Goal: Task Accomplishment & Management: Use online tool/utility

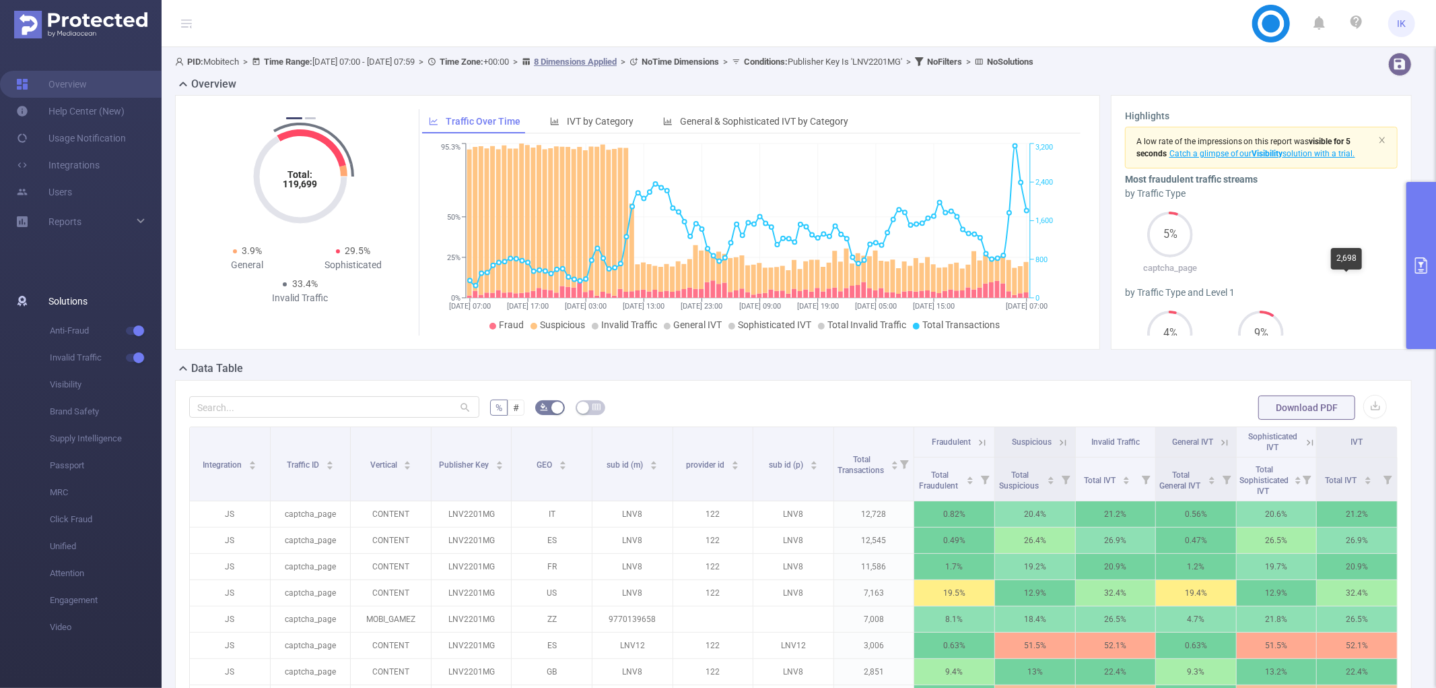
scroll to position [224, 0]
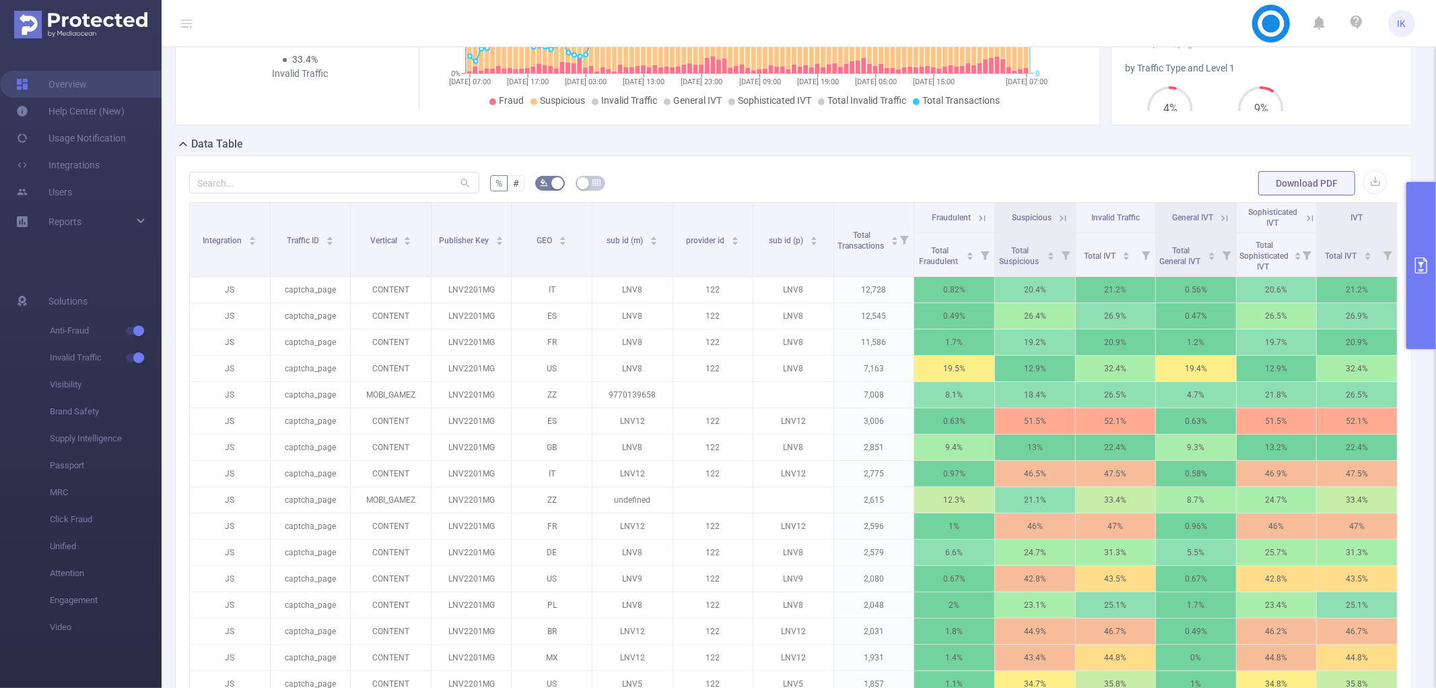
click at [1430, 269] on button "primary" at bounding box center [1422, 265] width 30 height 167
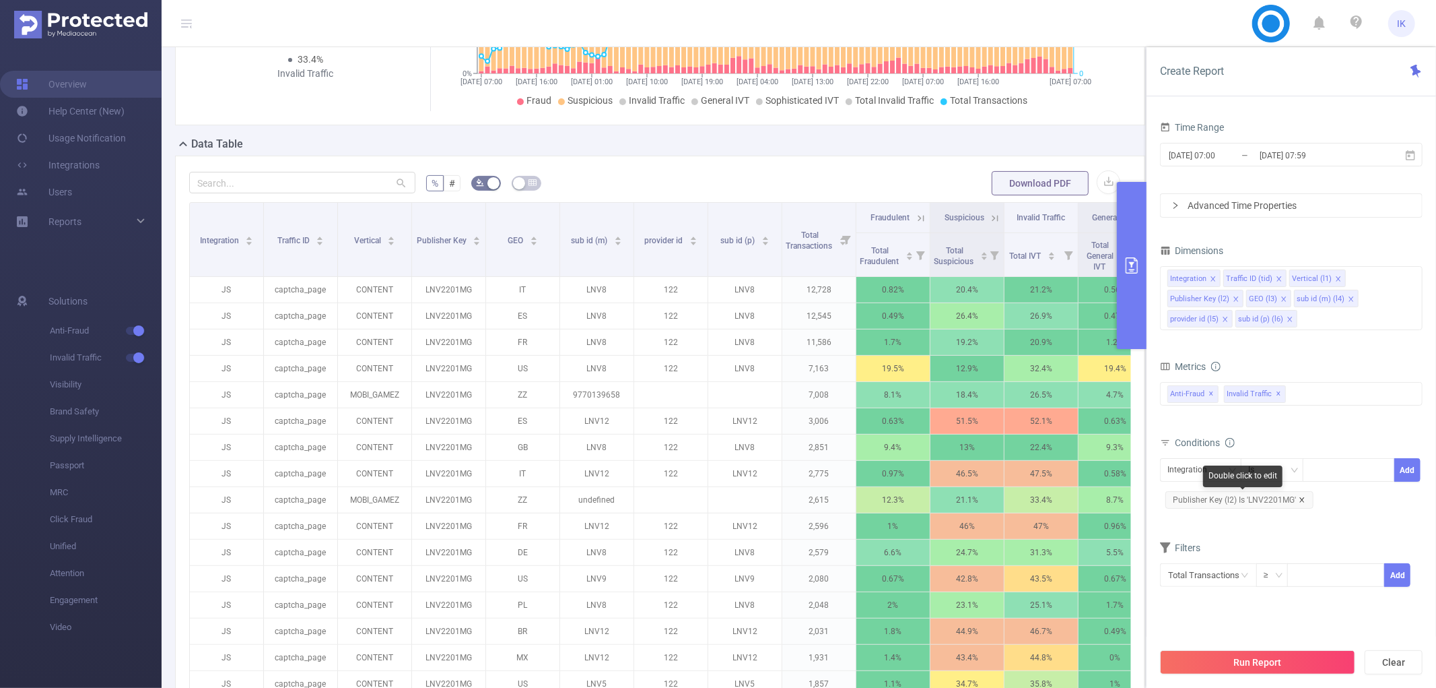
click at [1302, 499] on icon "icon: close" at bounding box center [1302, 499] width 5 height 5
click at [1179, 470] on div "Integration" at bounding box center [1192, 470] width 49 height 22
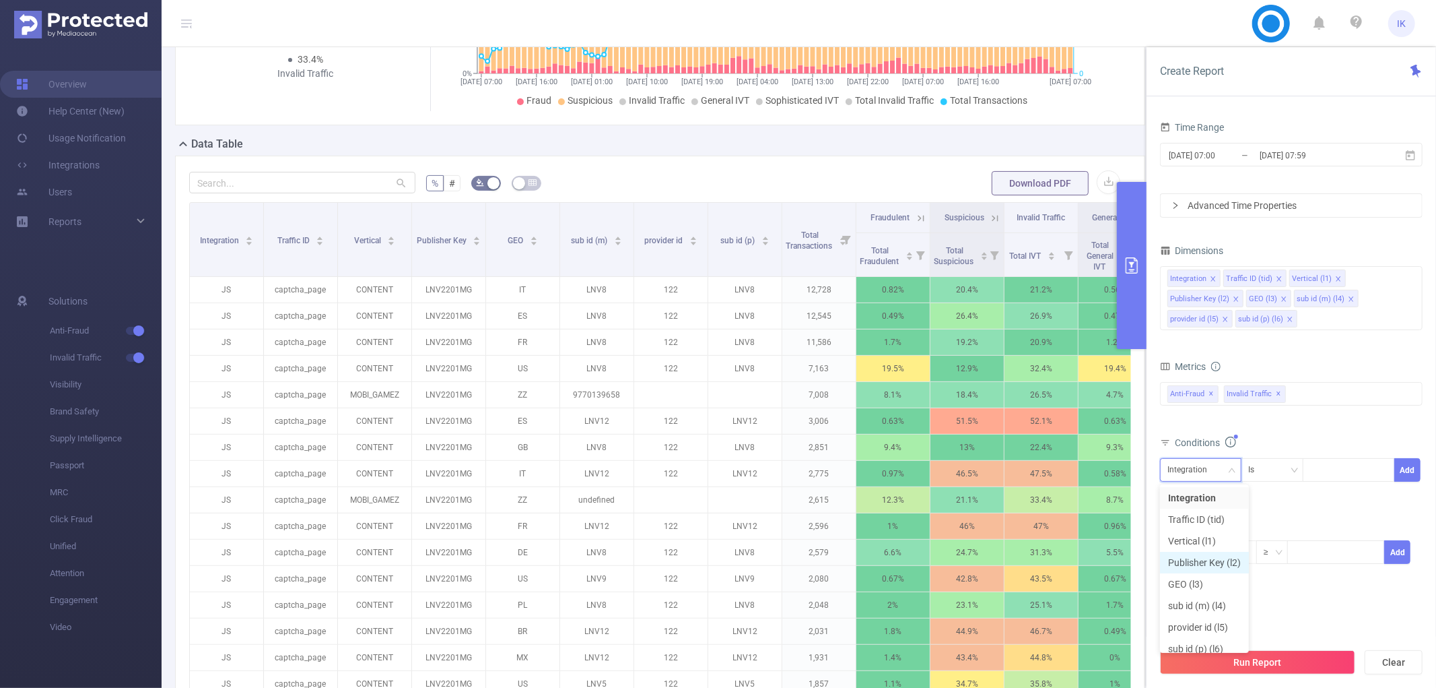
click at [1226, 556] on li "Publisher Key (l2)" at bounding box center [1204, 563] width 89 height 22
click at [1310, 467] on input at bounding box center [1313, 470] width 6 height 18
paste input "GPD220725GAM"
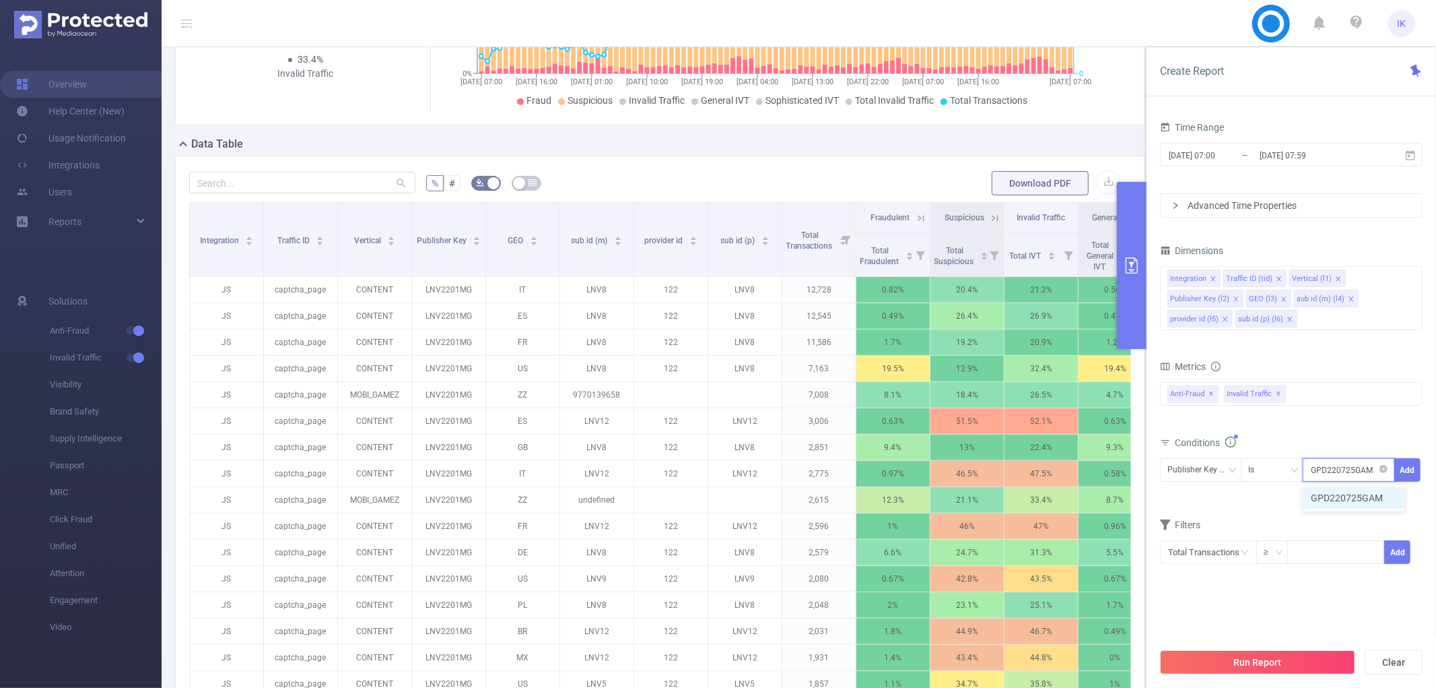
type input "GPD220725GAM"
click at [1358, 488] on li "GPD220725GAM" at bounding box center [1354, 498] width 102 height 22
click at [1407, 463] on button "Add" at bounding box center [1408, 470] width 26 height 24
click at [1282, 655] on button "Run Report" at bounding box center [1257, 662] width 195 height 24
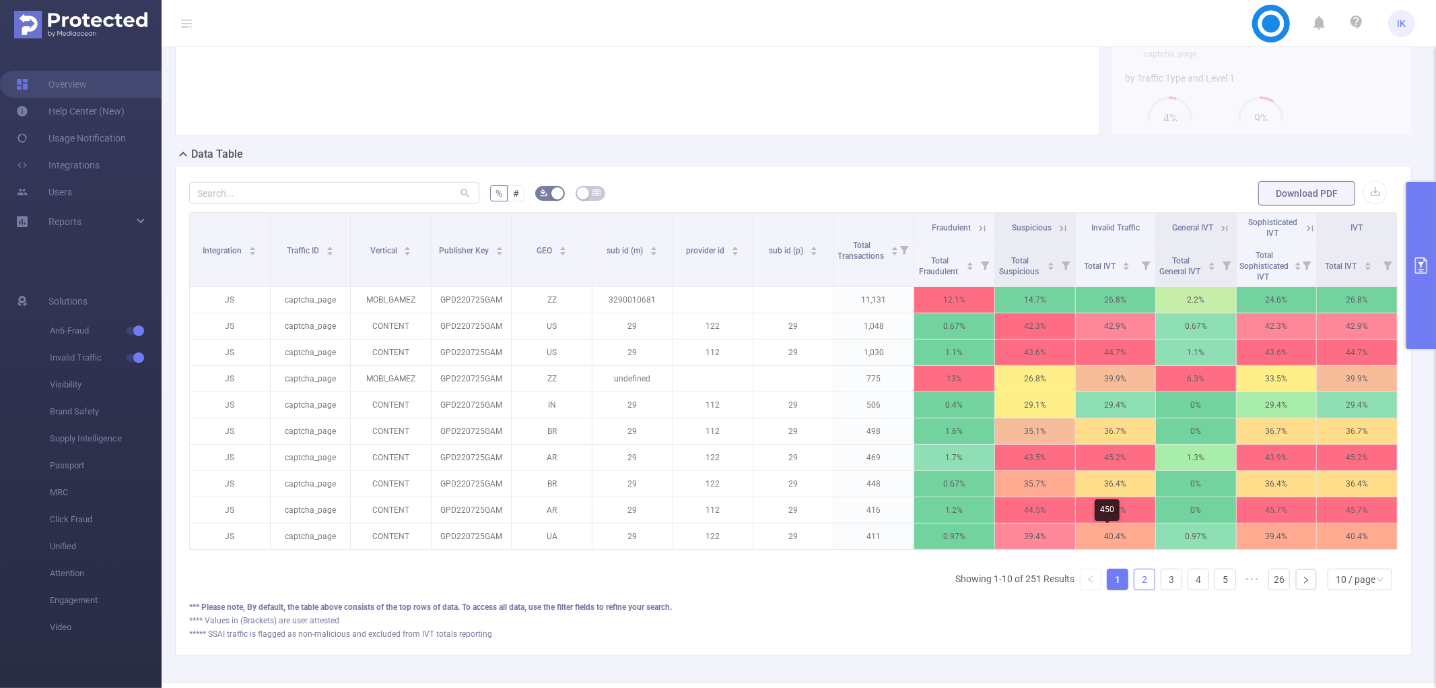
scroll to position [278, 0]
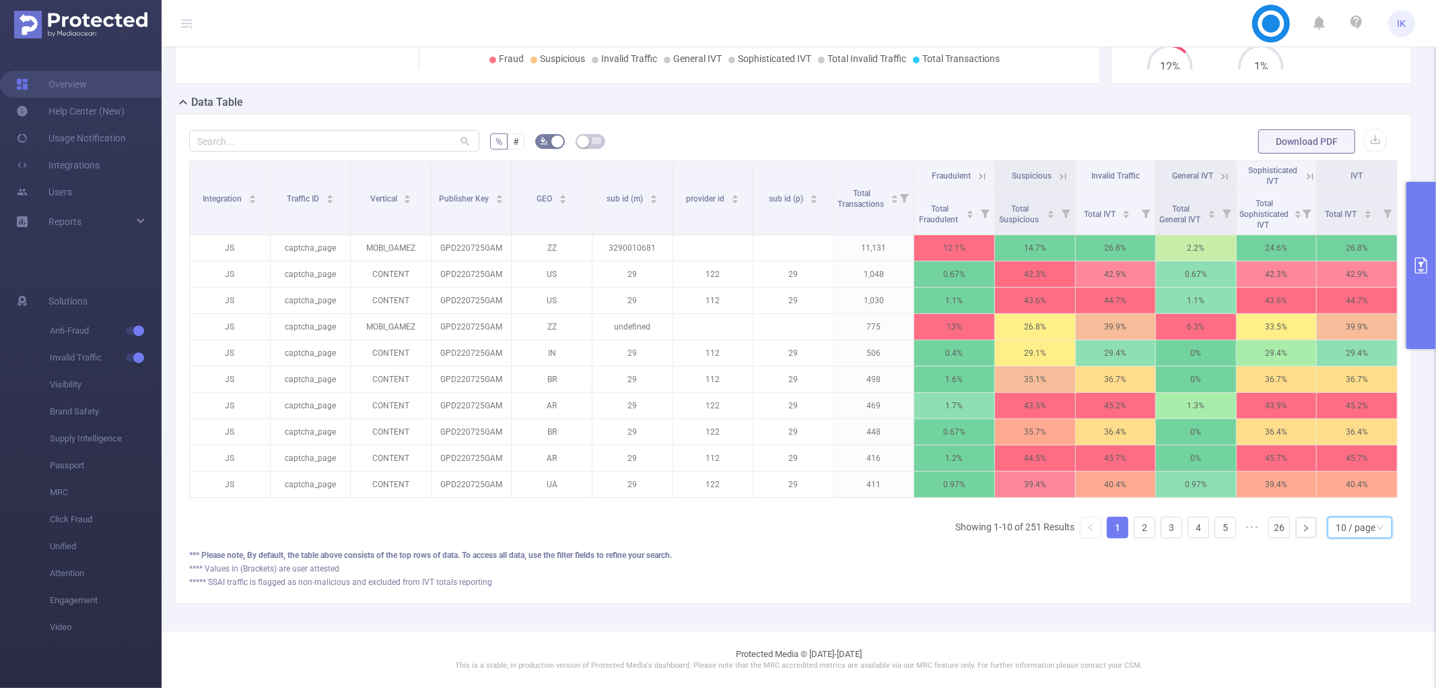
click at [1376, 532] on icon "icon: down" at bounding box center [1380, 527] width 8 height 9
click at [1340, 508] on li "50 / page" at bounding box center [1349, 516] width 65 height 22
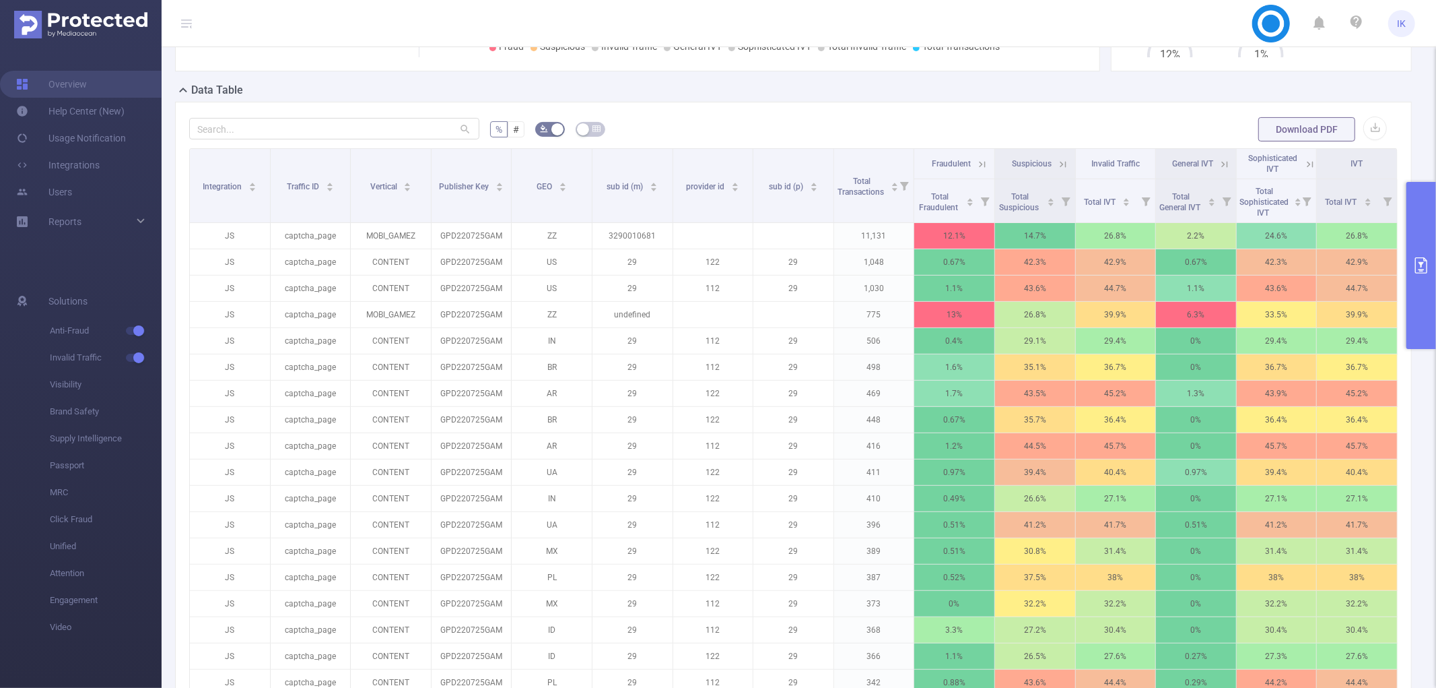
click at [1426, 234] on button "primary" at bounding box center [1422, 265] width 30 height 167
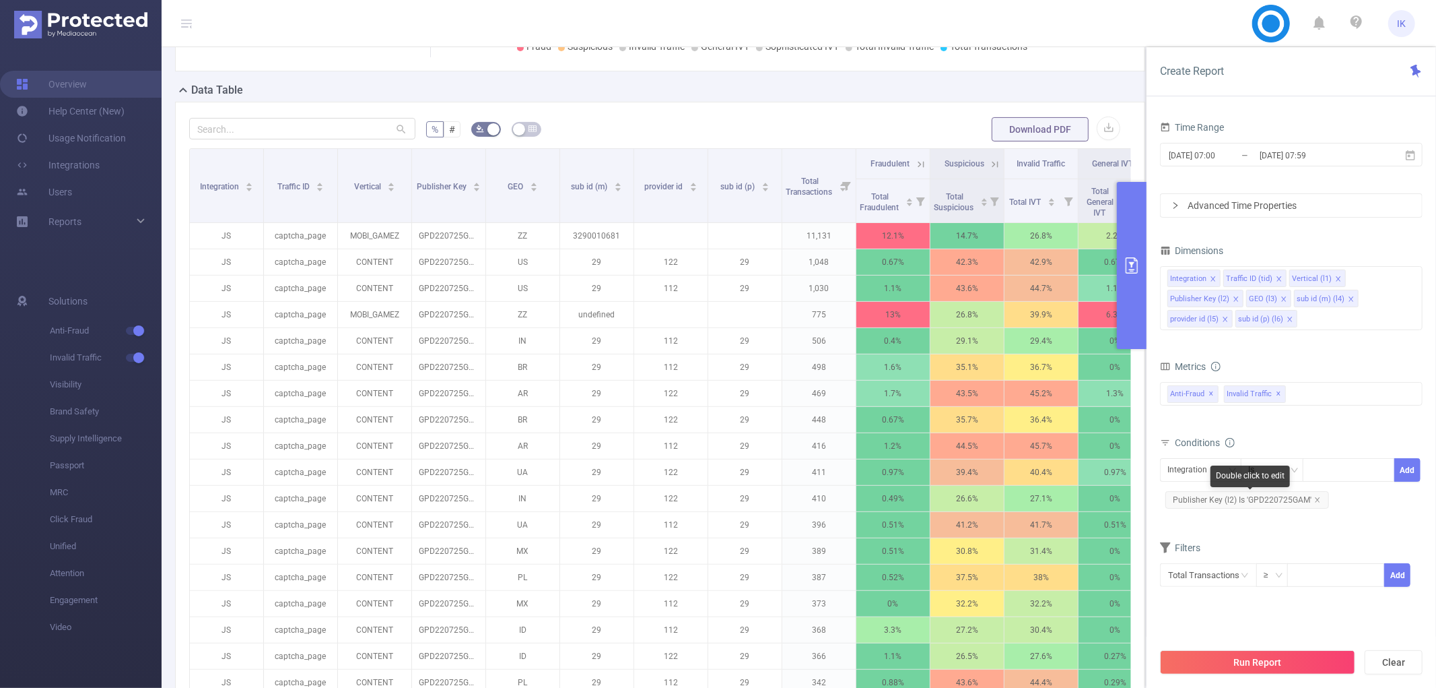
click at [1316, 502] on icon "icon: close" at bounding box center [1318, 499] width 7 height 7
click at [1187, 477] on div "Integration" at bounding box center [1192, 470] width 49 height 22
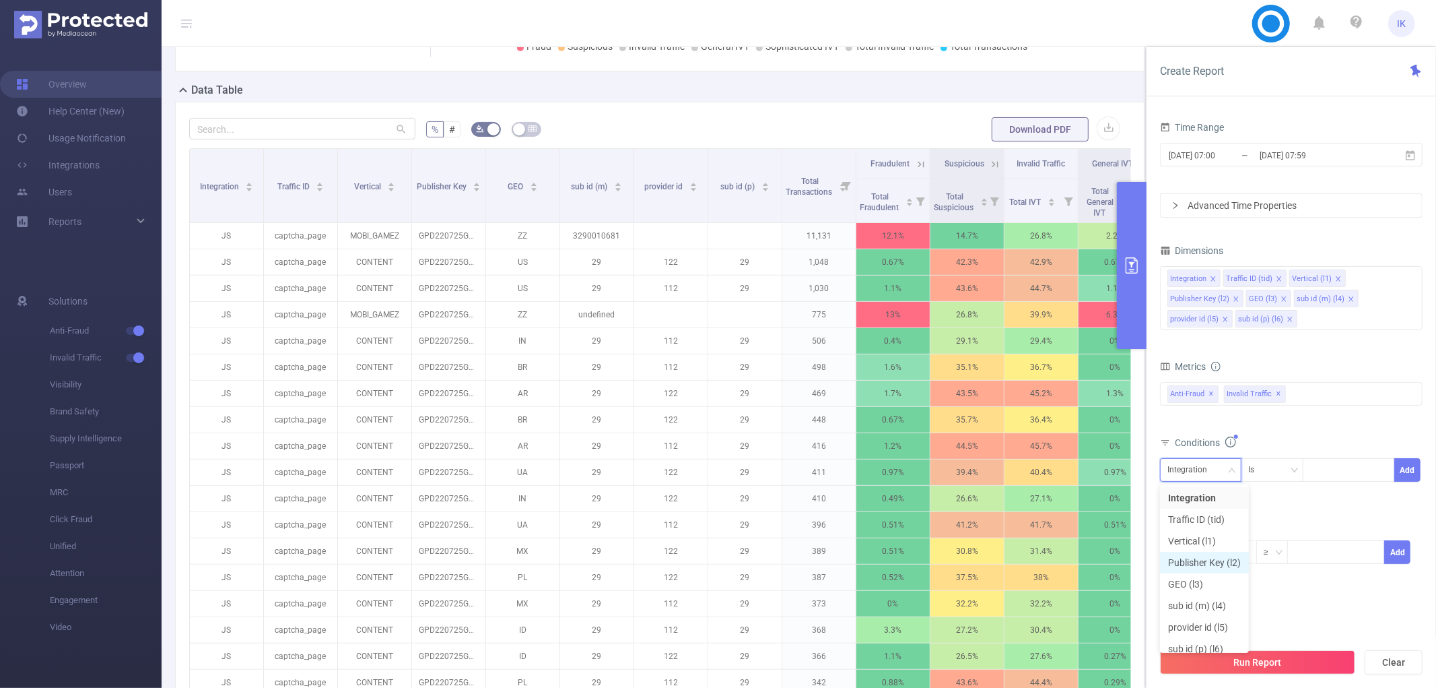
click at [1212, 554] on li "Publisher Key (l2)" at bounding box center [1204, 563] width 89 height 22
click at [1335, 473] on div at bounding box center [1348, 470] width 77 height 22
paste input "HG91NT9"
type input "HG91NT9"
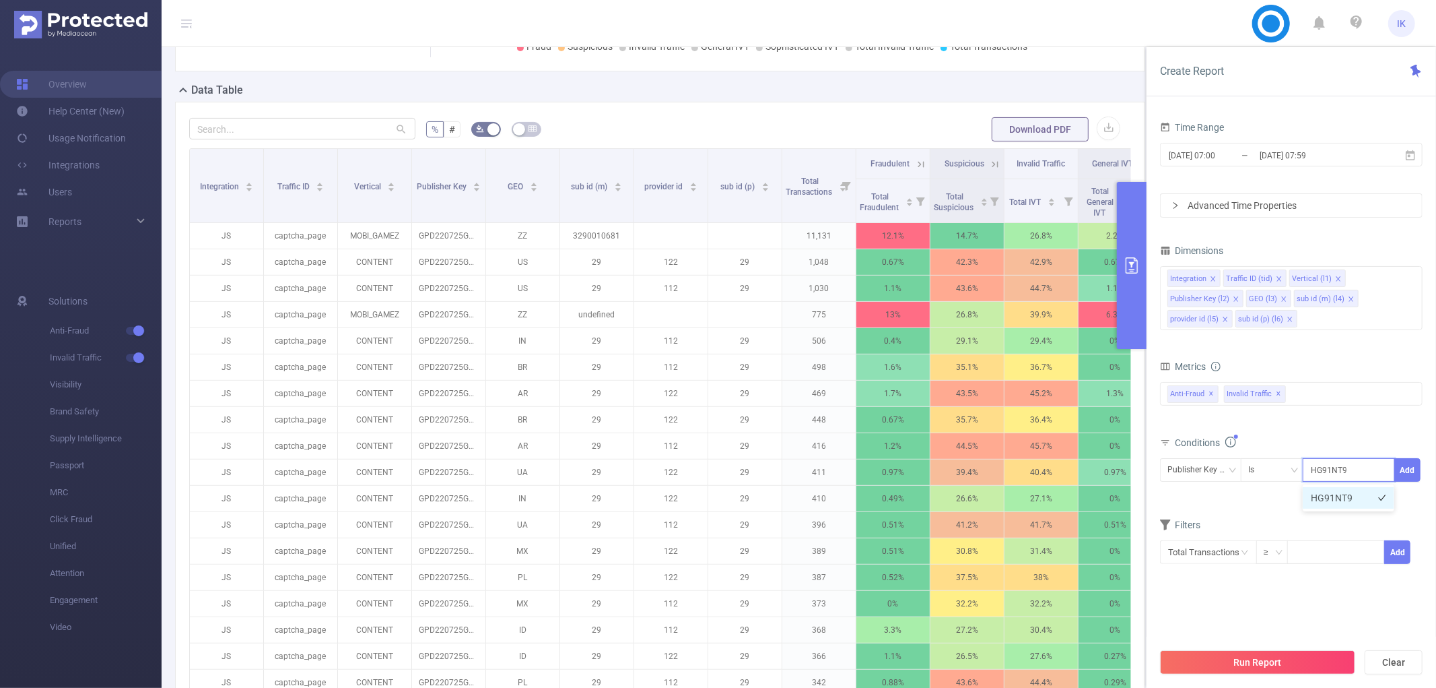
drag, startPoint x: 1336, startPoint y: 494, endPoint x: 1375, endPoint y: 492, distance: 39.1
click at [1336, 494] on li "HG91NT9" at bounding box center [1349, 498] width 92 height 22
click at [1405, 468] on button "Add" at bounding box center [1408, 470] width 26 height 24
click at [1294, 665] on button "Run Report" at bounding box center [1257, 662] width 195 height 24
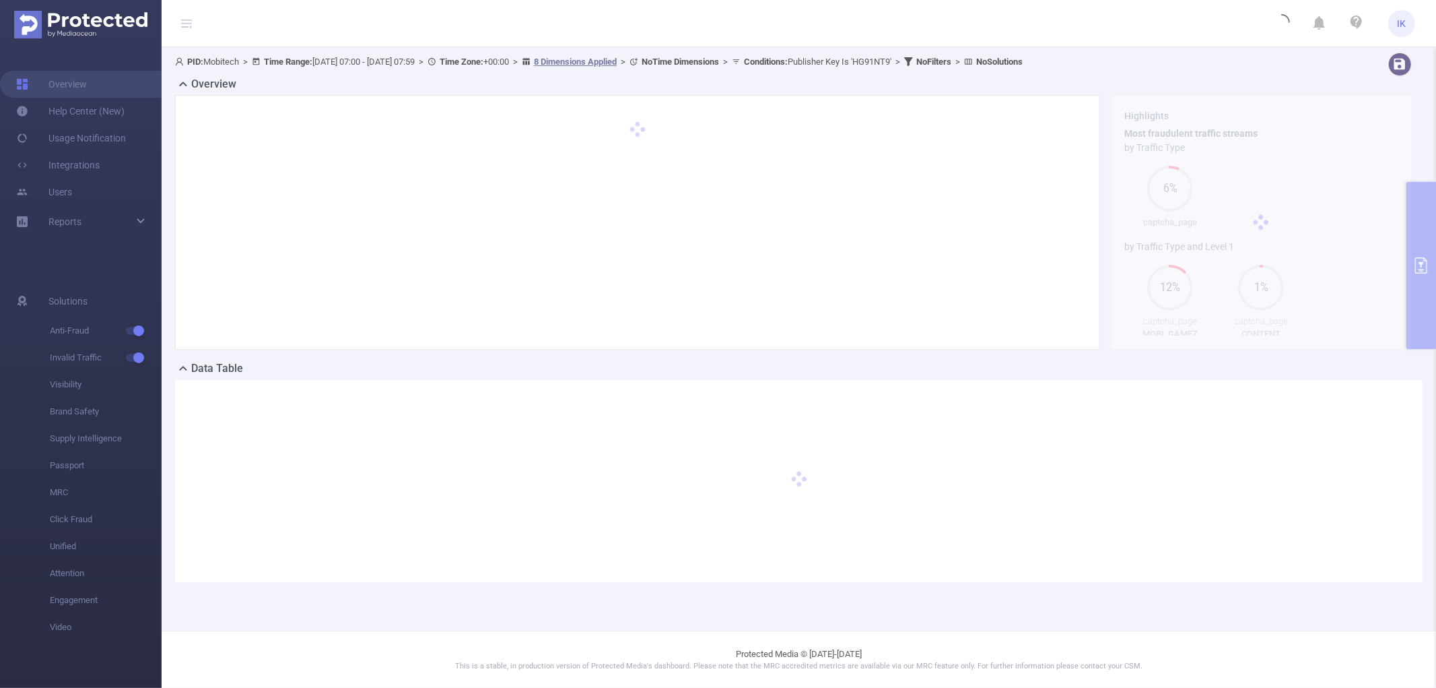
scroll to position [0, 0]
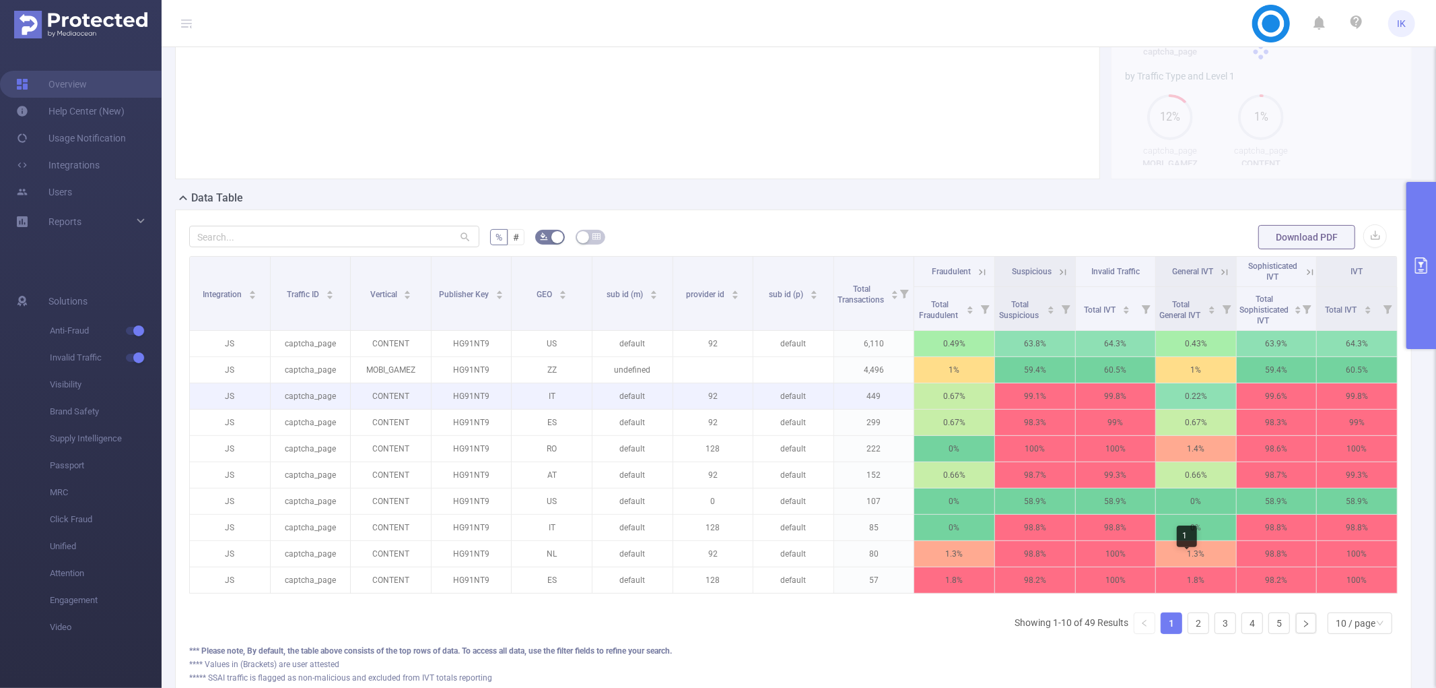
scroll to position [278, 0]
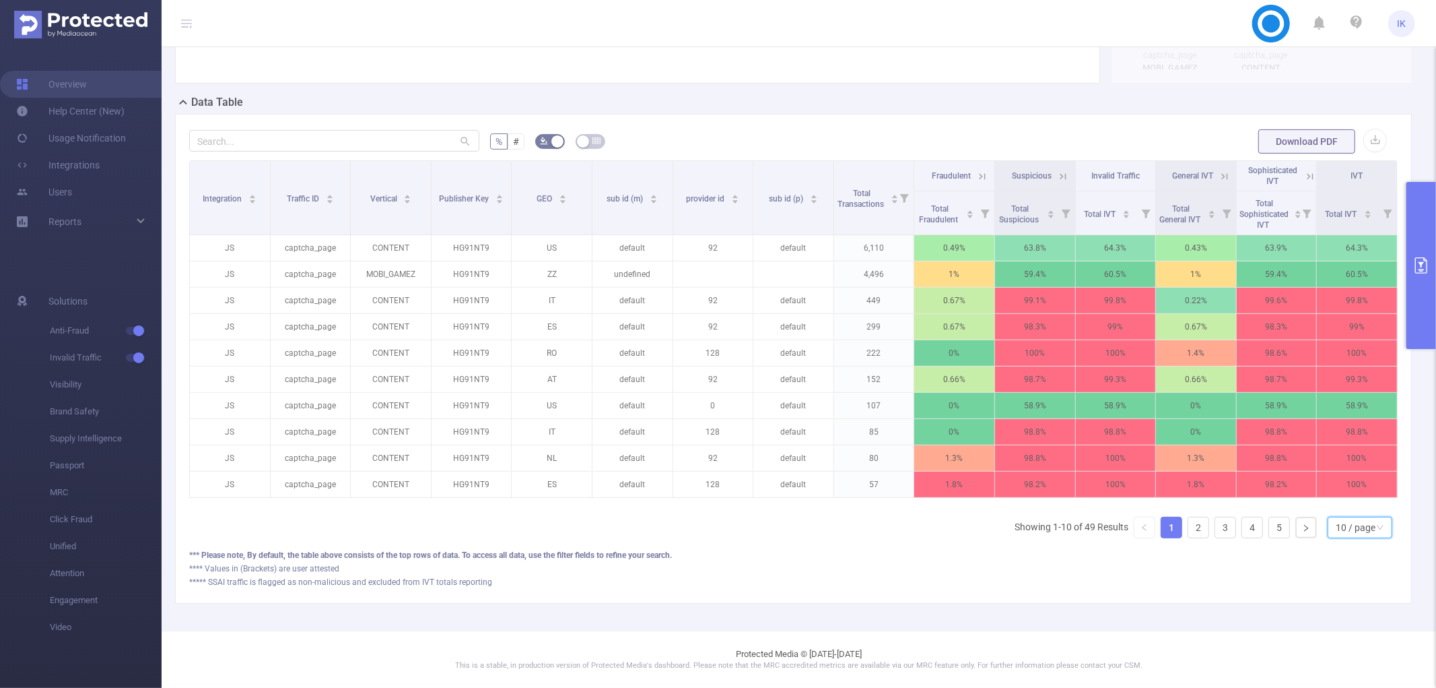
click at [1374, 533] on div "10 / page" at bounding box center [1360, 528] width 65 height 22
click at [1356, 505] on li "50 / page" at bounding box center [1349, 516] width 65 height 22
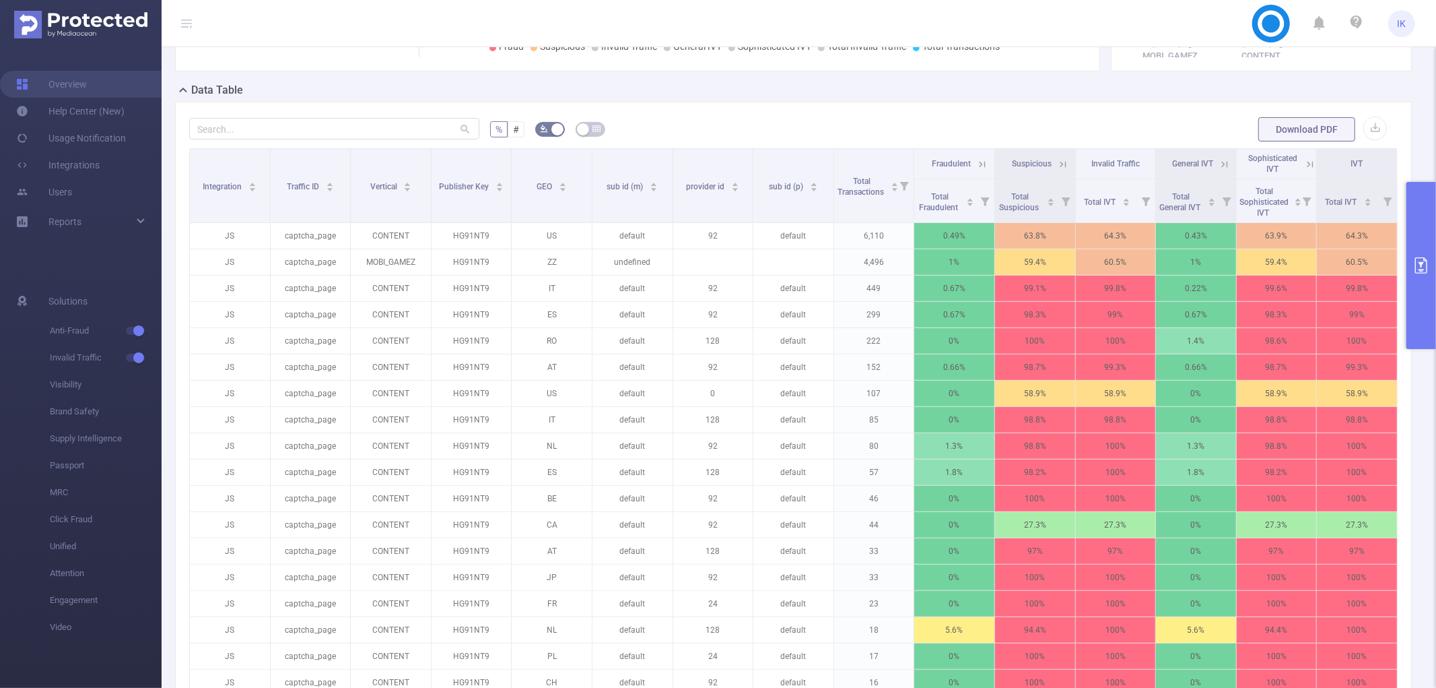
drag, startPoint x: 1059, startPoint y: 160, endPoint x: 1061, endPoint y: 172, distance: 11.8
click at [1059, 160] on icon at bounding box center [1063, 164] width 12 height 12
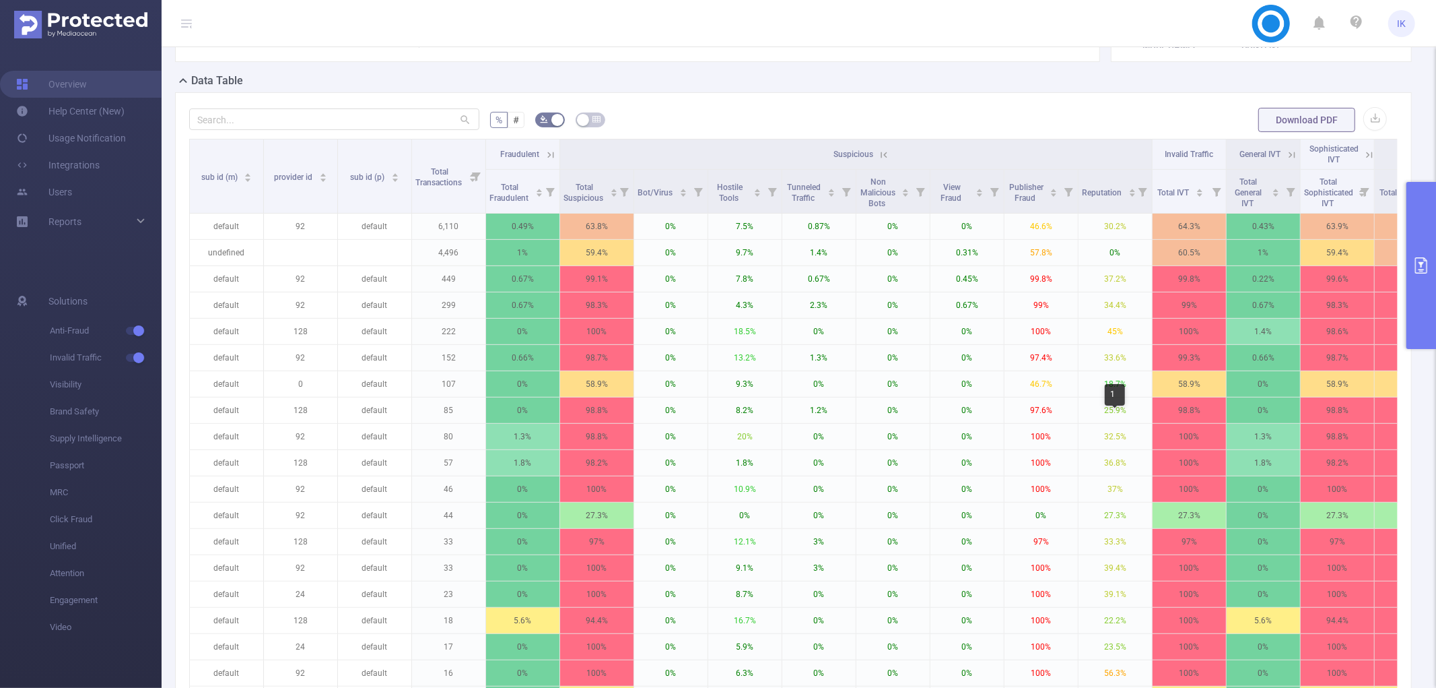
scroll to position [108, 0]
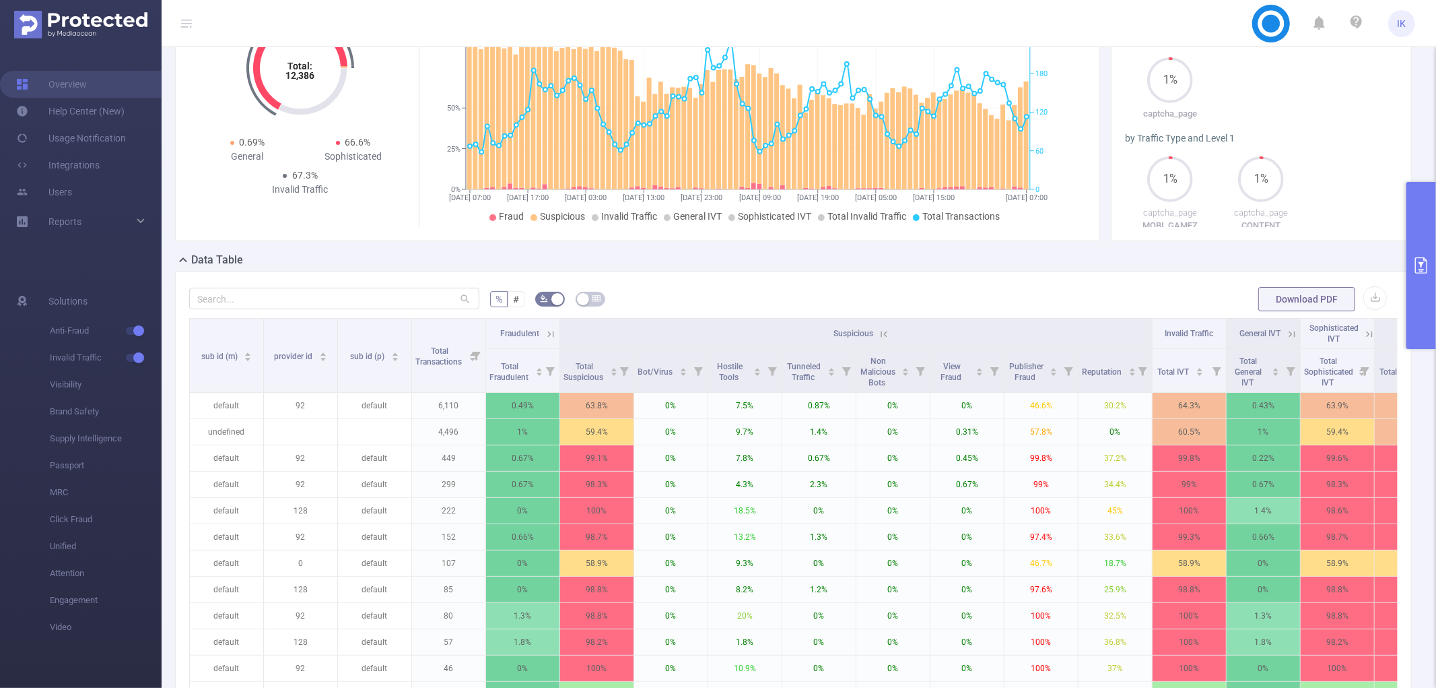
click at [1418, 199] on button "primary" at bounding box center [1422, 265] width 30 height 167
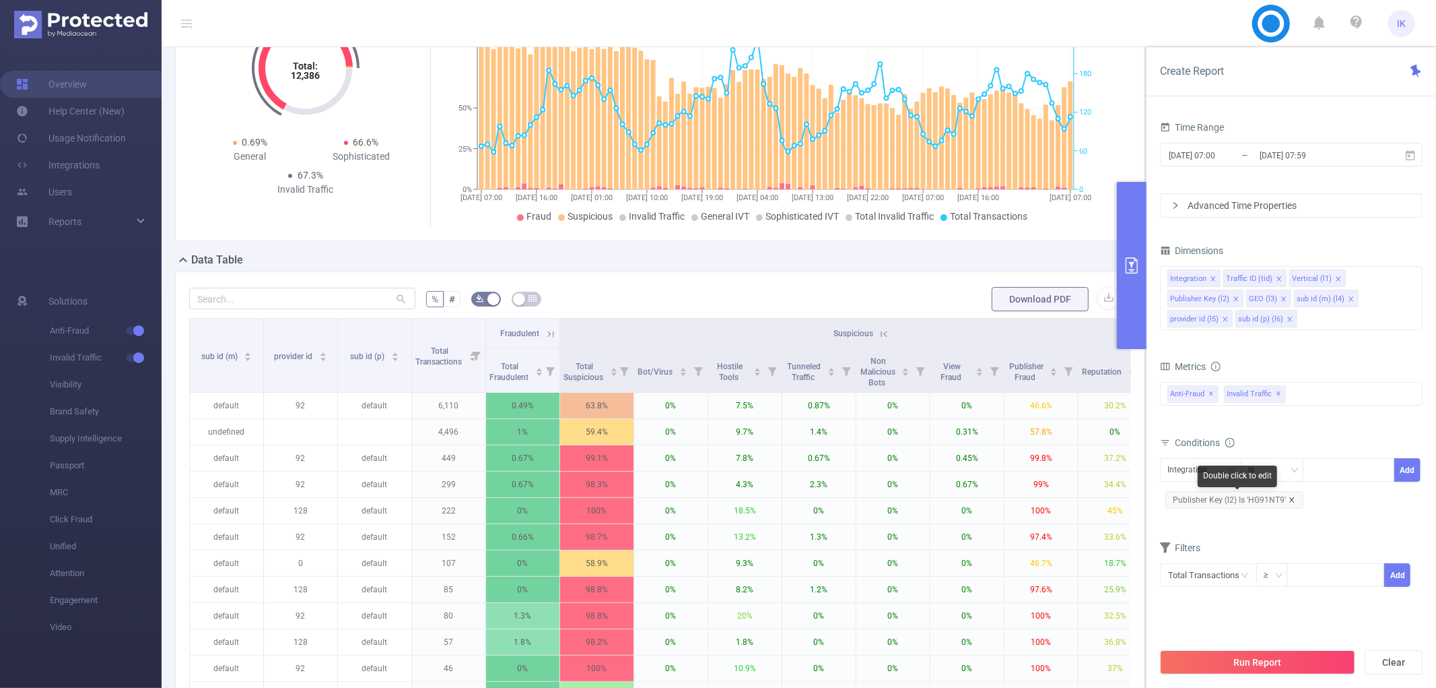
click at [1294, 497] on icon "icon: close" at bounding box center [1292, 499] width 7 height 7
click at [1209, 469] on div "Integration" at bounding box center [1192, 470] width 49 height 22
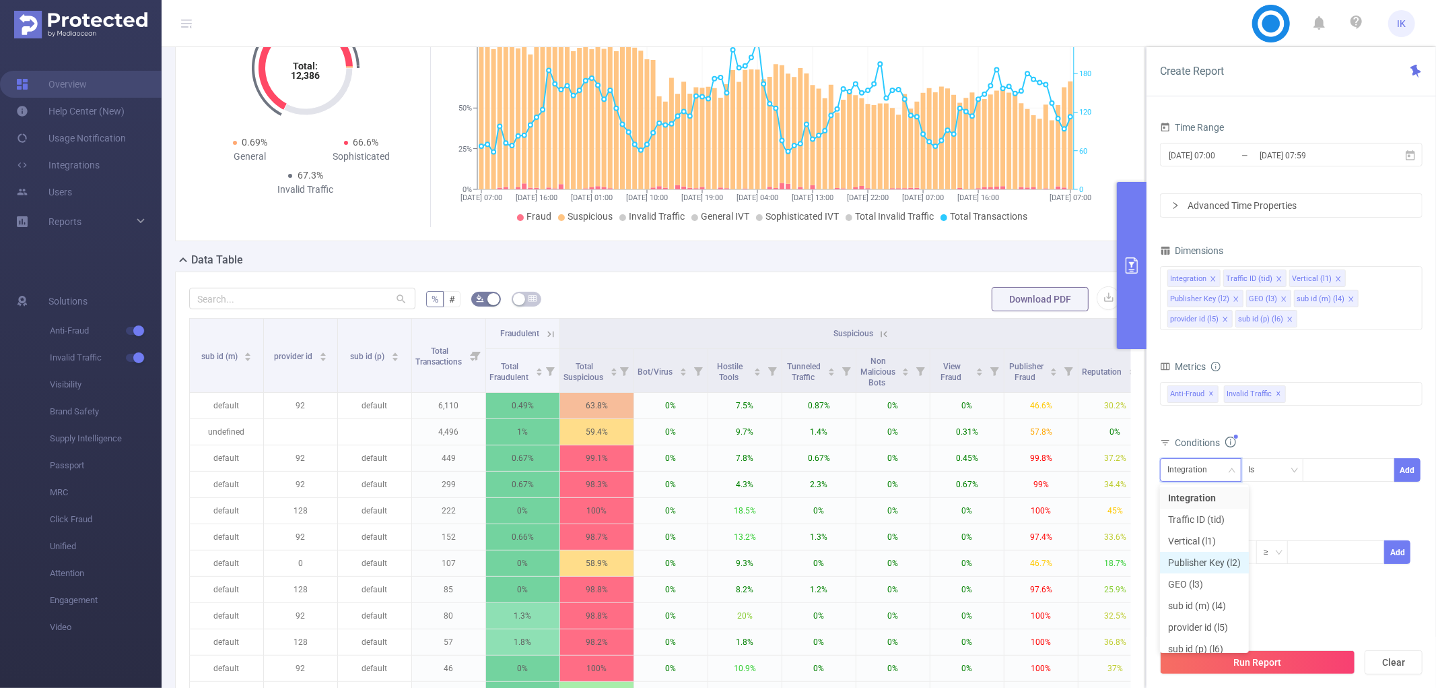
click at [1205, 554] on li "Publisher Key (l2)" at bounding box center [1204, 563] width 89 height 22
click at [1354, 463] on div at bounding box center [1348, 470] width 77 height 22
paste input "GPD200824GAM"
type input "GPD200824GAM"
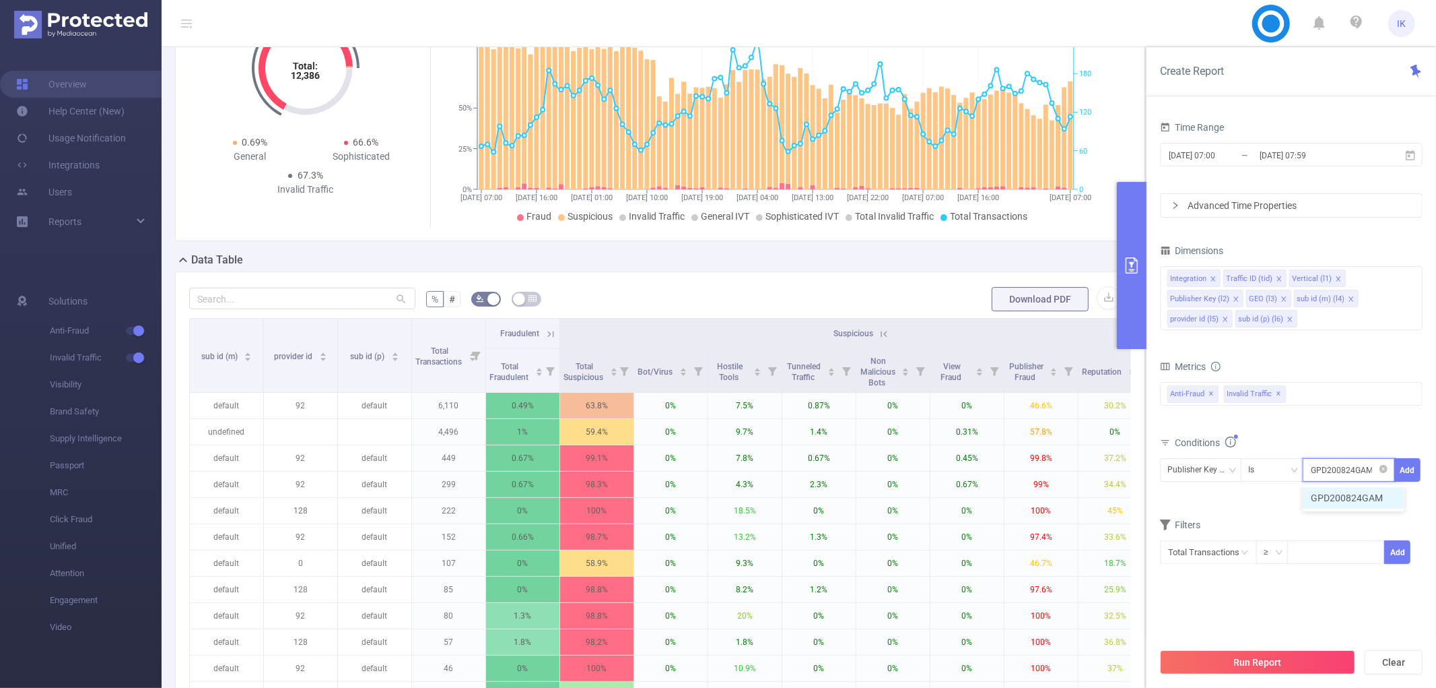
drag, startPoint x: 1348, startPoint y: 500, endPoint x: 1391, endPoint y: 463, distance: 56.3
click at [1348, 500] on li "GPD200824GAM" at bounding box center [1354, 498] width 102 height 22
click at [1410, 466] on button "Add" at bounding box center [1408, 470] width 26 height 24
click at [1324, 661] on button "Run Report" at bounding box center [1257, 662] width 195 height 24
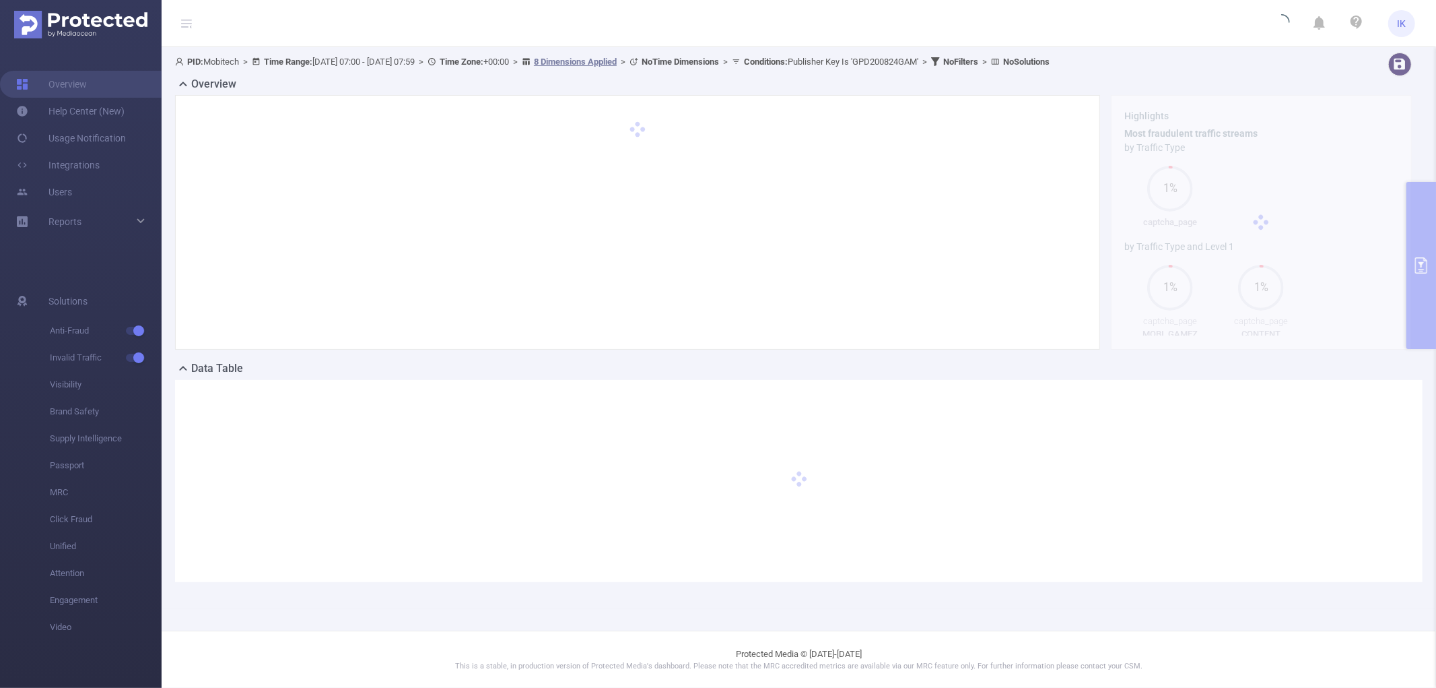
scroll to position [0, 0]
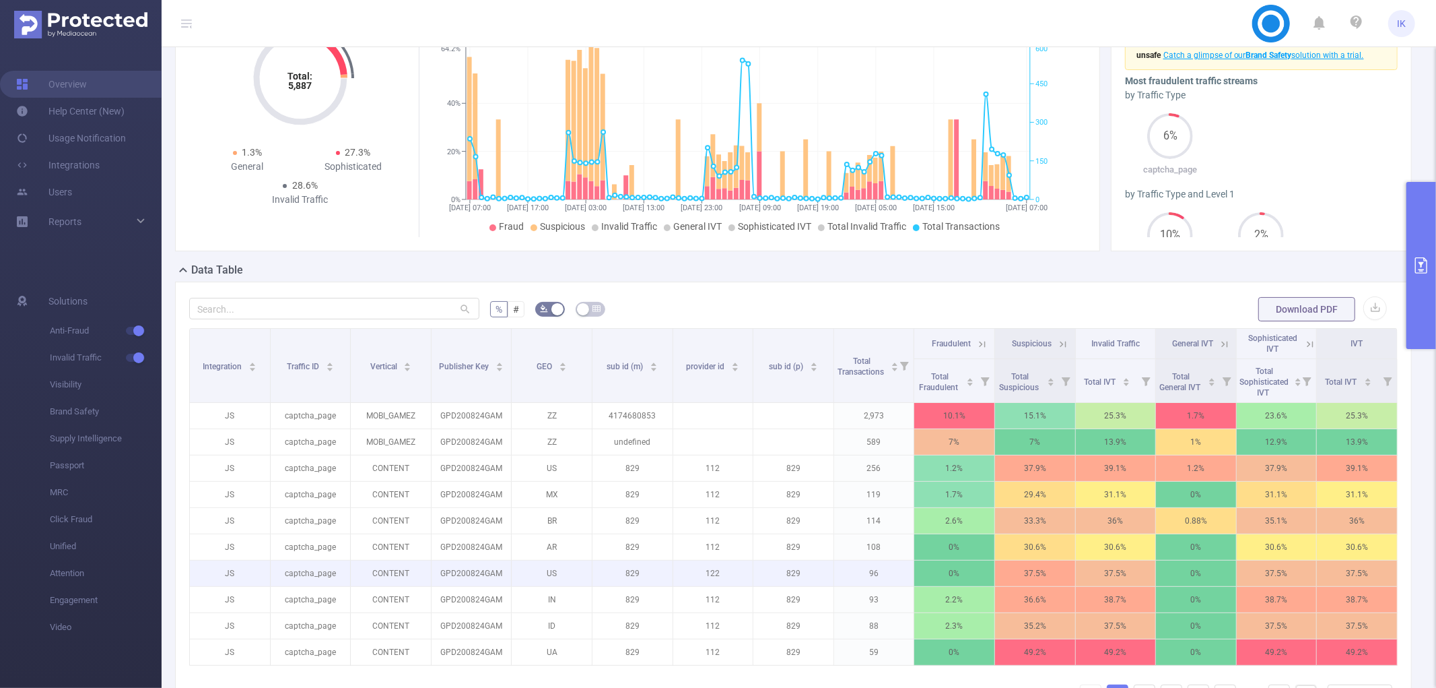
scroll to position [279, 0]
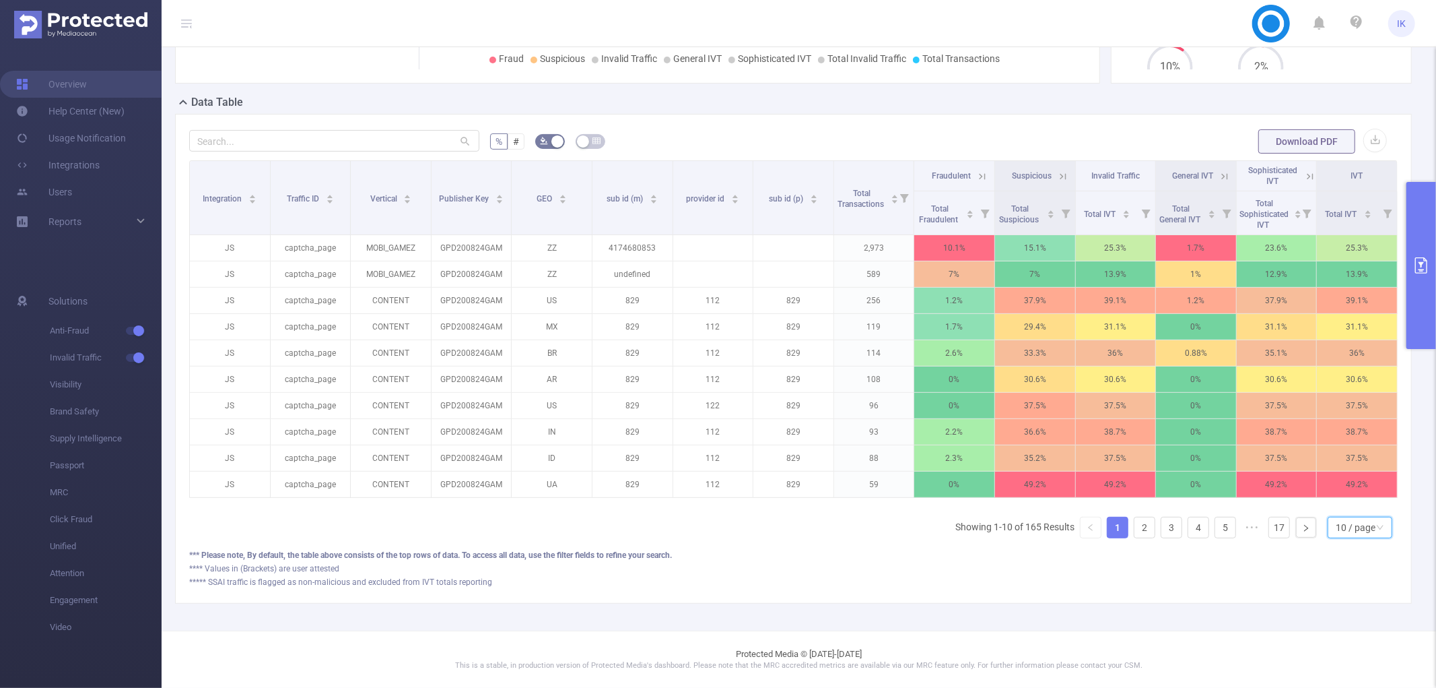
click at [1341, 527] on div "10 / page" at bounding box center [1356, 527] width 40 height 20
click at [1343, 508] on li "50 / page" at bounding box center [1349, 516] width 65 height 22
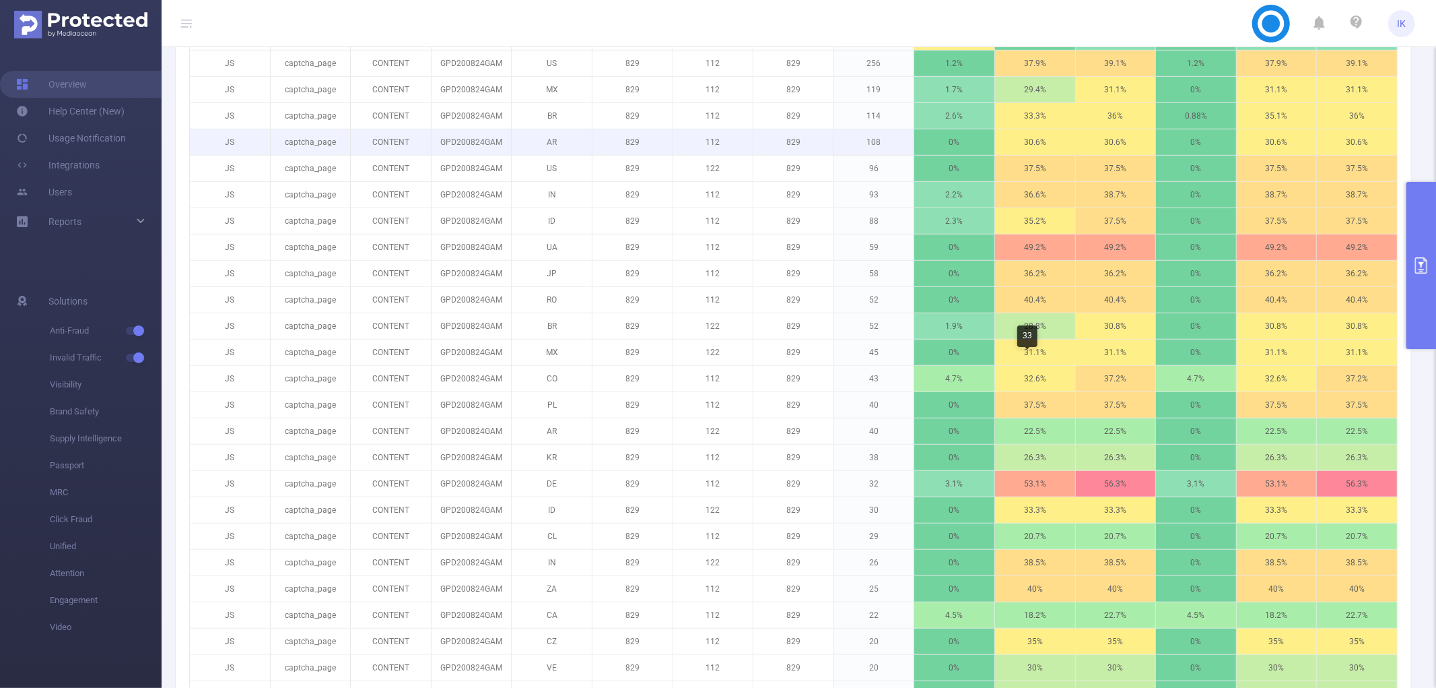
scroll to position [129, 0]
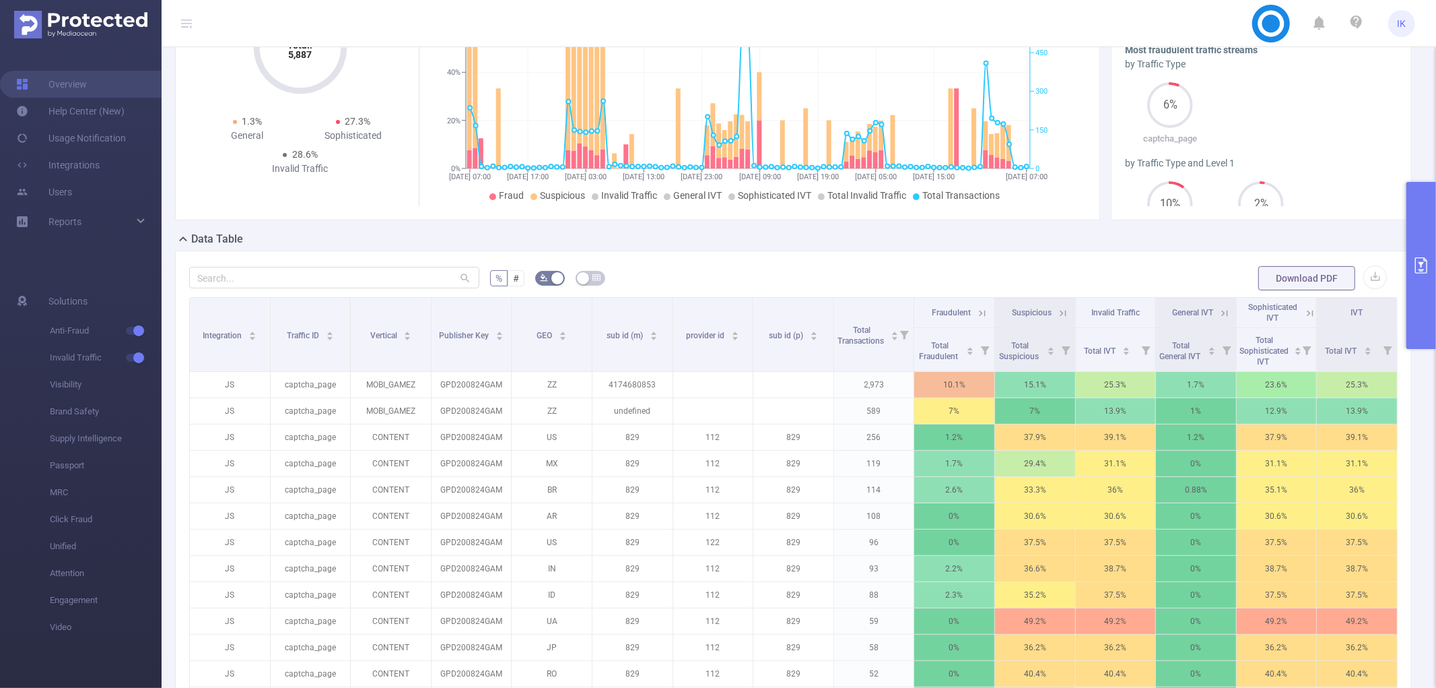
click at [1422, 263] on icon "primary" at bounding box center [1422, 265] width 12 height 16
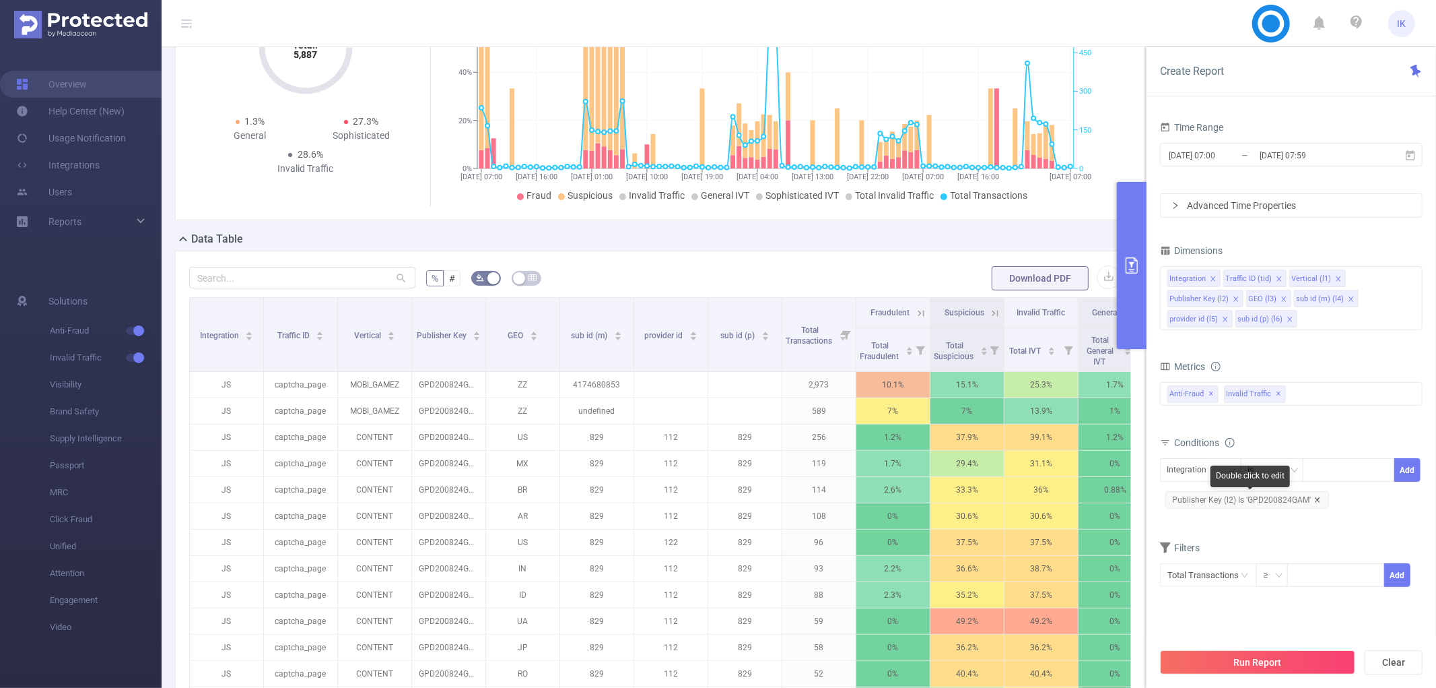
click at [1319, 499] on icon "icon: close" at bounding box center [1318, 499] width 7 height 7
click at [1230, 463] on div "Integration" at bounding box center [1201, 470] width 67 height 22
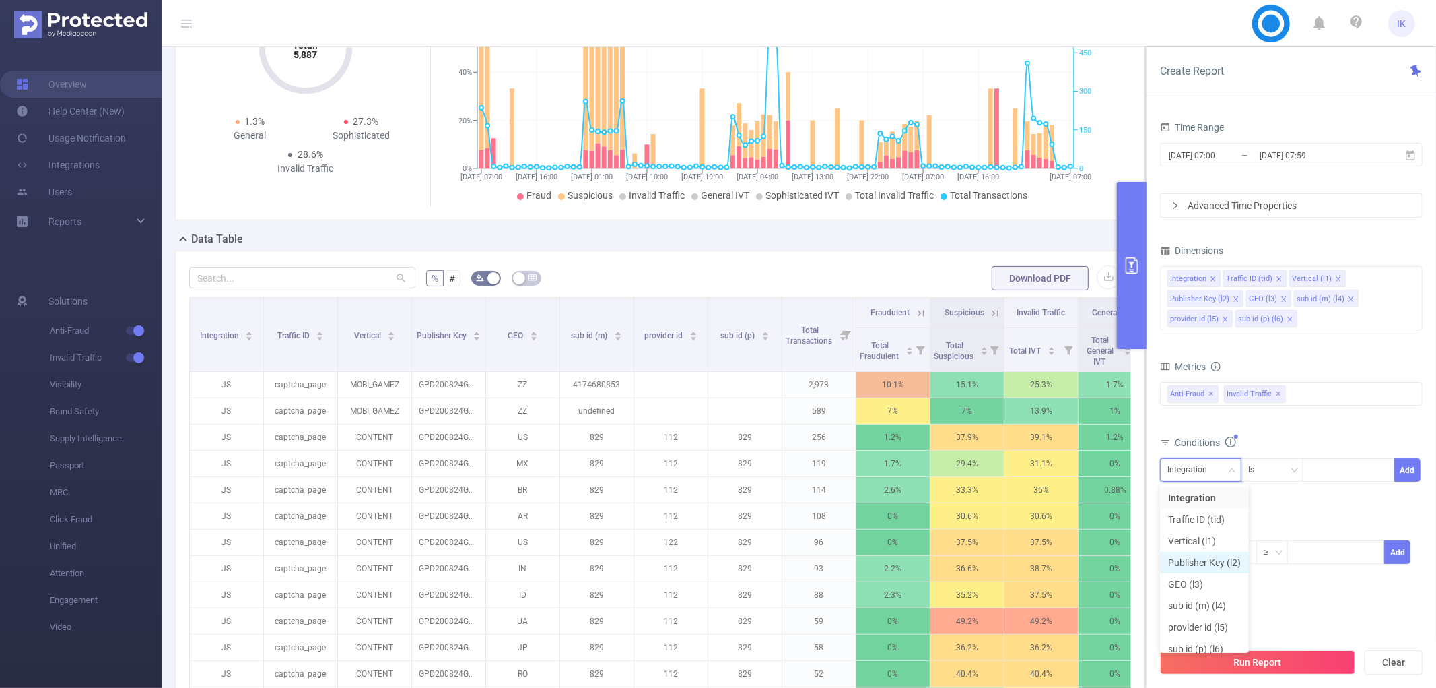
click at [1213, 558] on li "Publisher Key (l2)" at bounding box center [1204, 563] width 89 height 22
click at [1334, 465] on div at bounding box center [1348, 470] width 77 height 22
paste input "HG91NT9"
type input "HG91NT9"
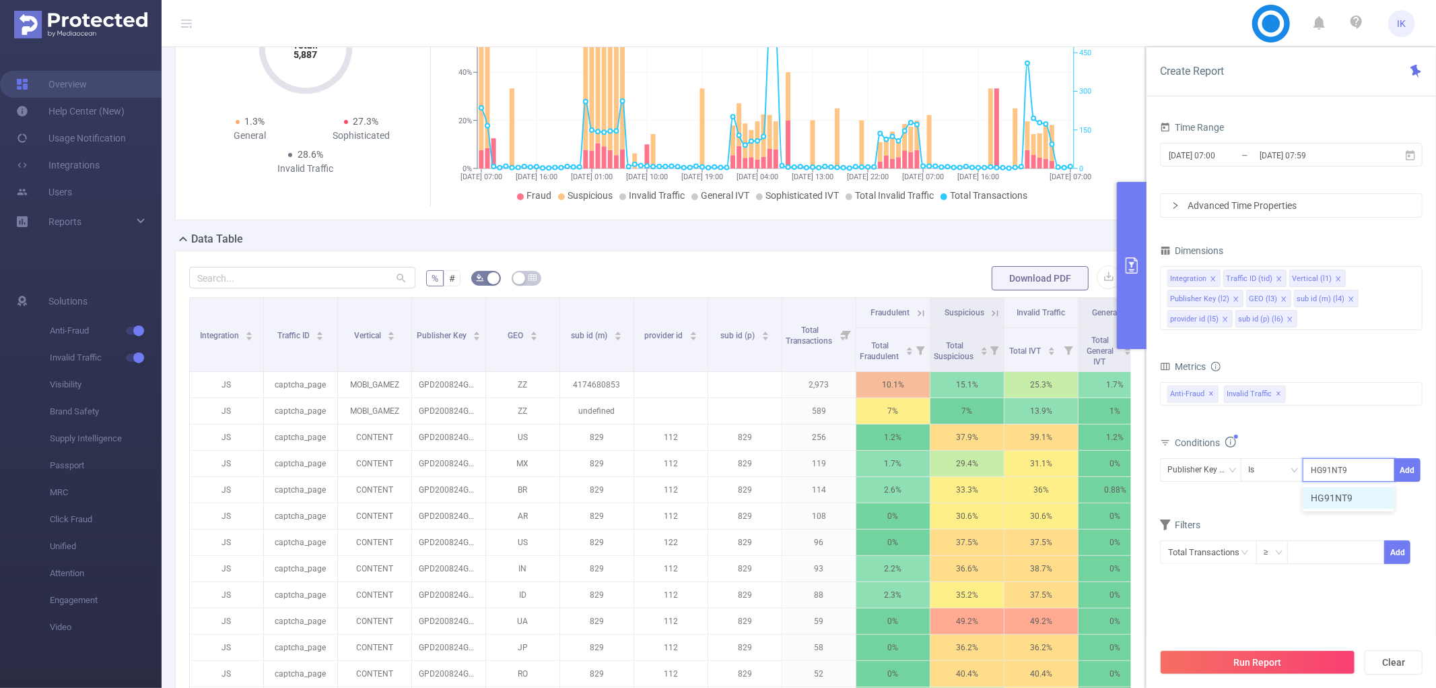
drag, startPoint x: 1335, startPoint y: 488, endPoint x: 1424, endPoint y: 467, distance: 92.0
click at [1335, 488] on li "HG91NT9" at bounding box center [1349, 498] width 92 height 22
click at [1405, 471] on button "Add" at bounding box center [1408, 470] width 26 height 24
click at [1292, 665] on button "Run Report" at bounding box center [1257, 662] width 195 height 24
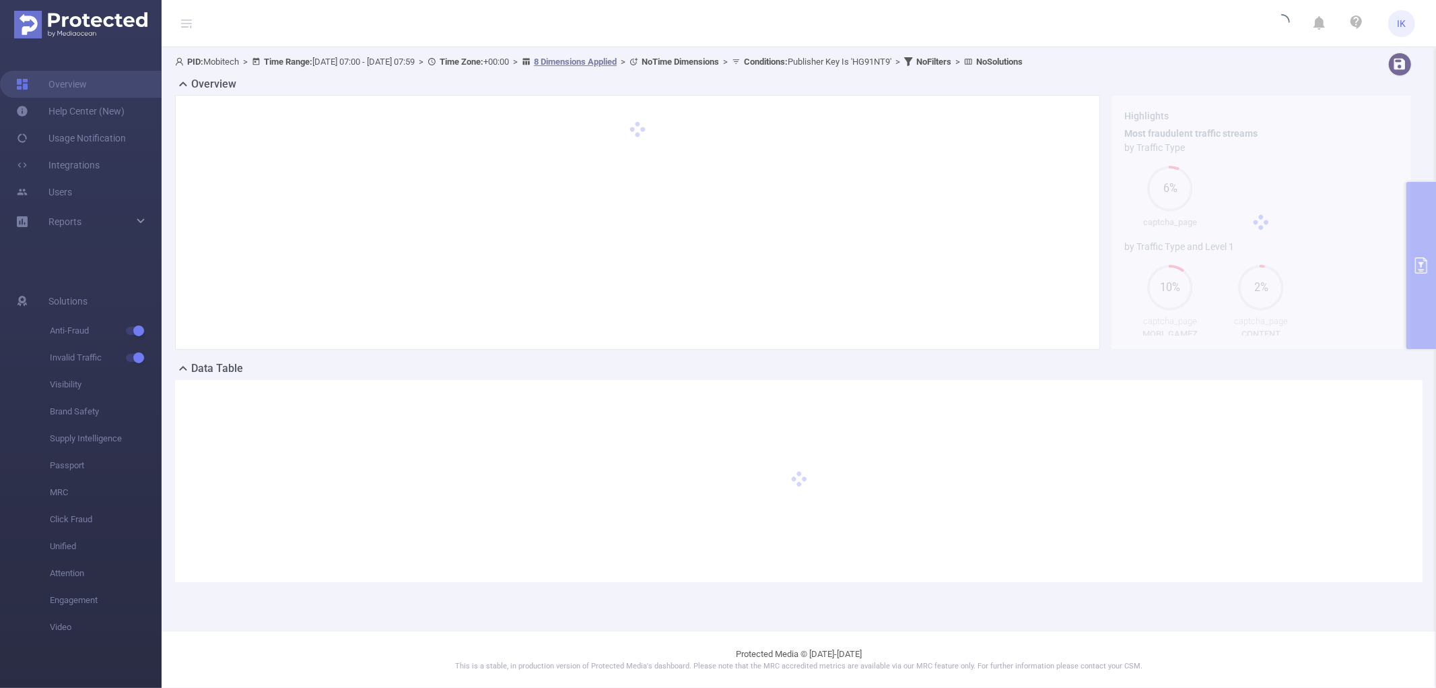
scroll to position [0, 0]
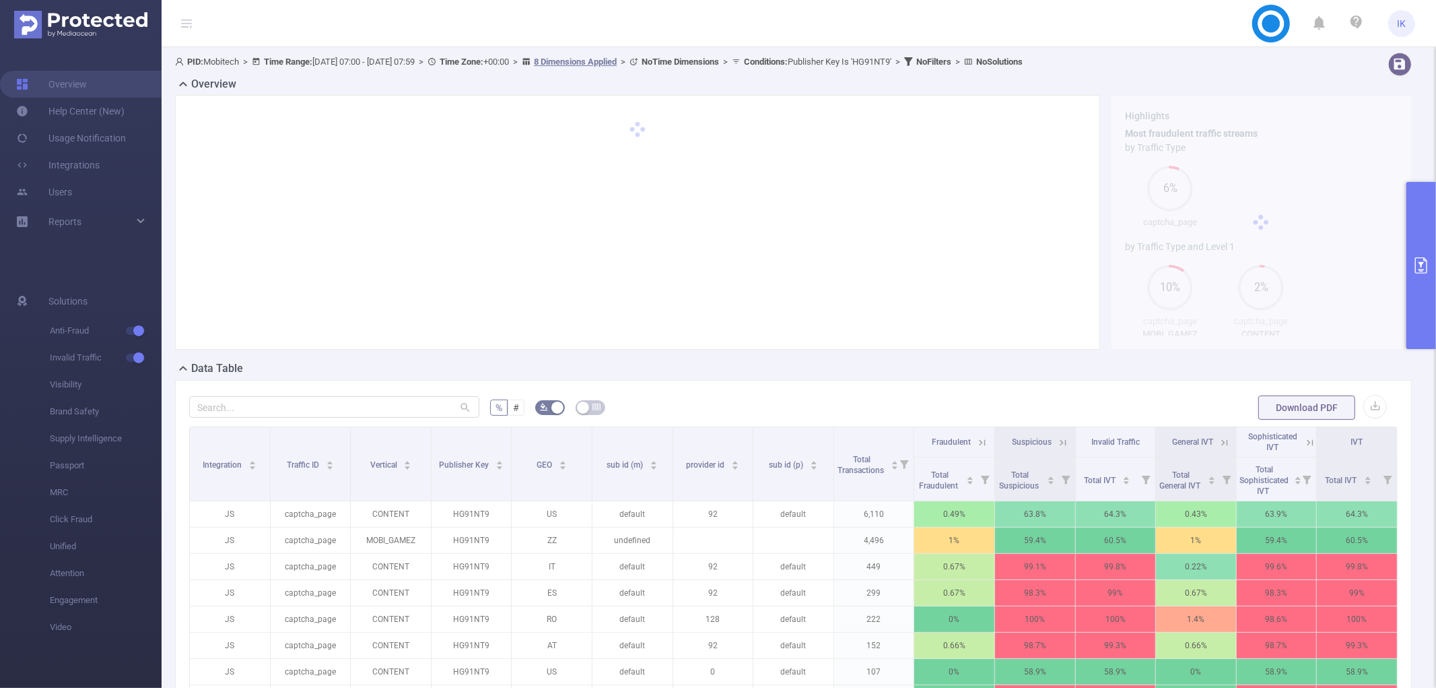
scroll to position [149, 0]
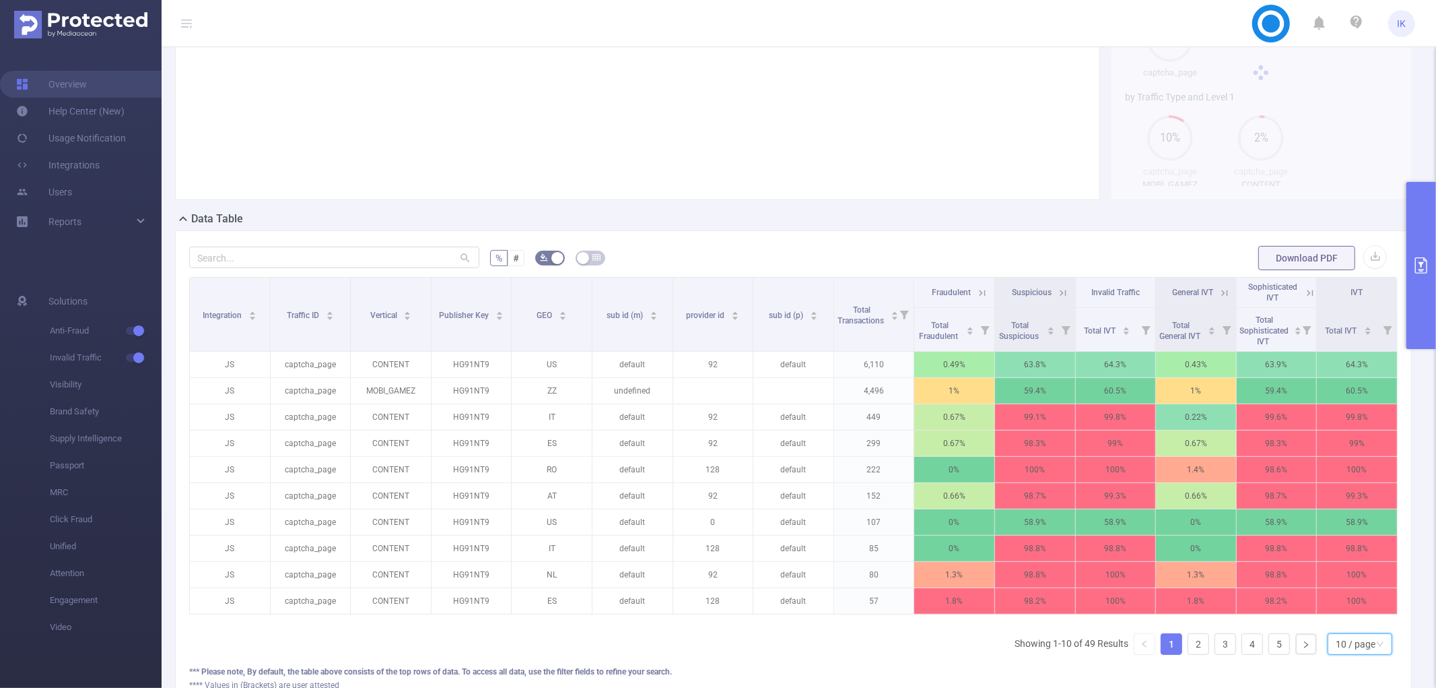
click at [1352, 654] on div "10 / page" at bounding box center [1356, 644] width 40 height 20
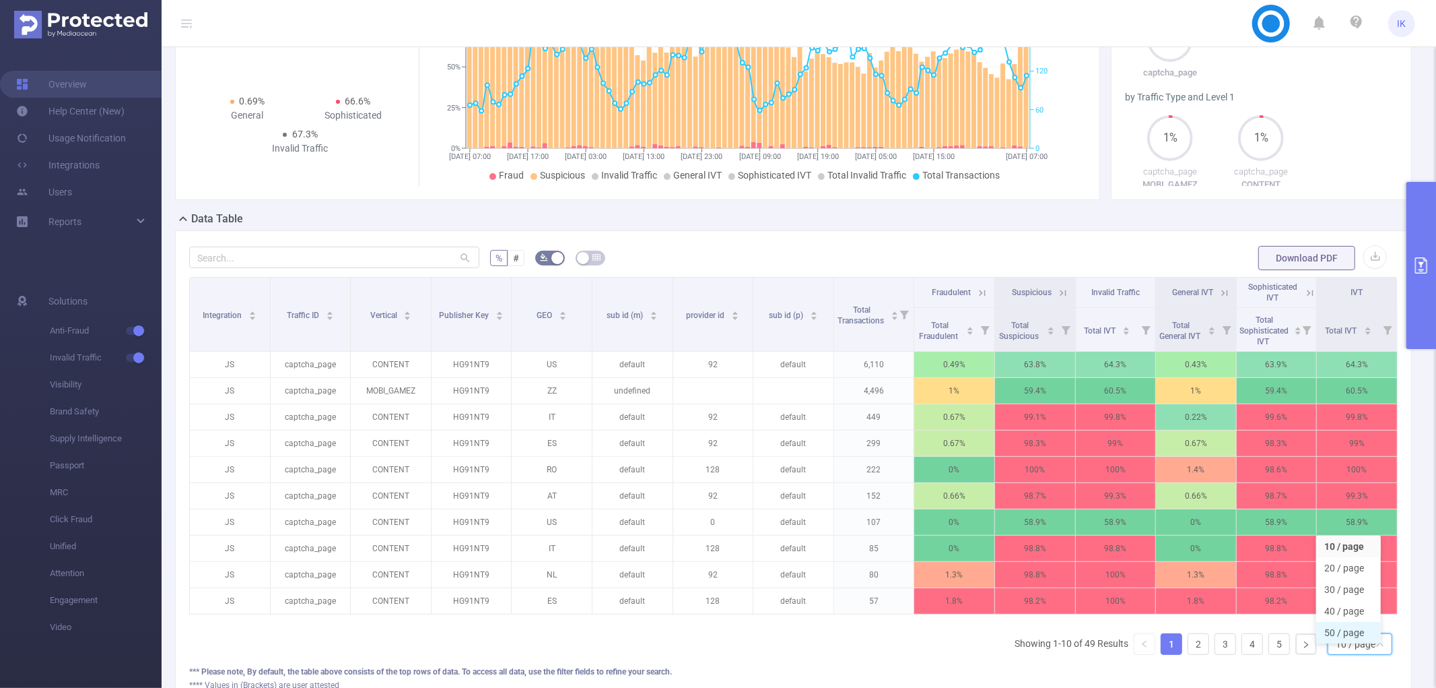
click at [1355, 628] on li "50 / page" at bounding box center [1349, 633] width 65 height 22
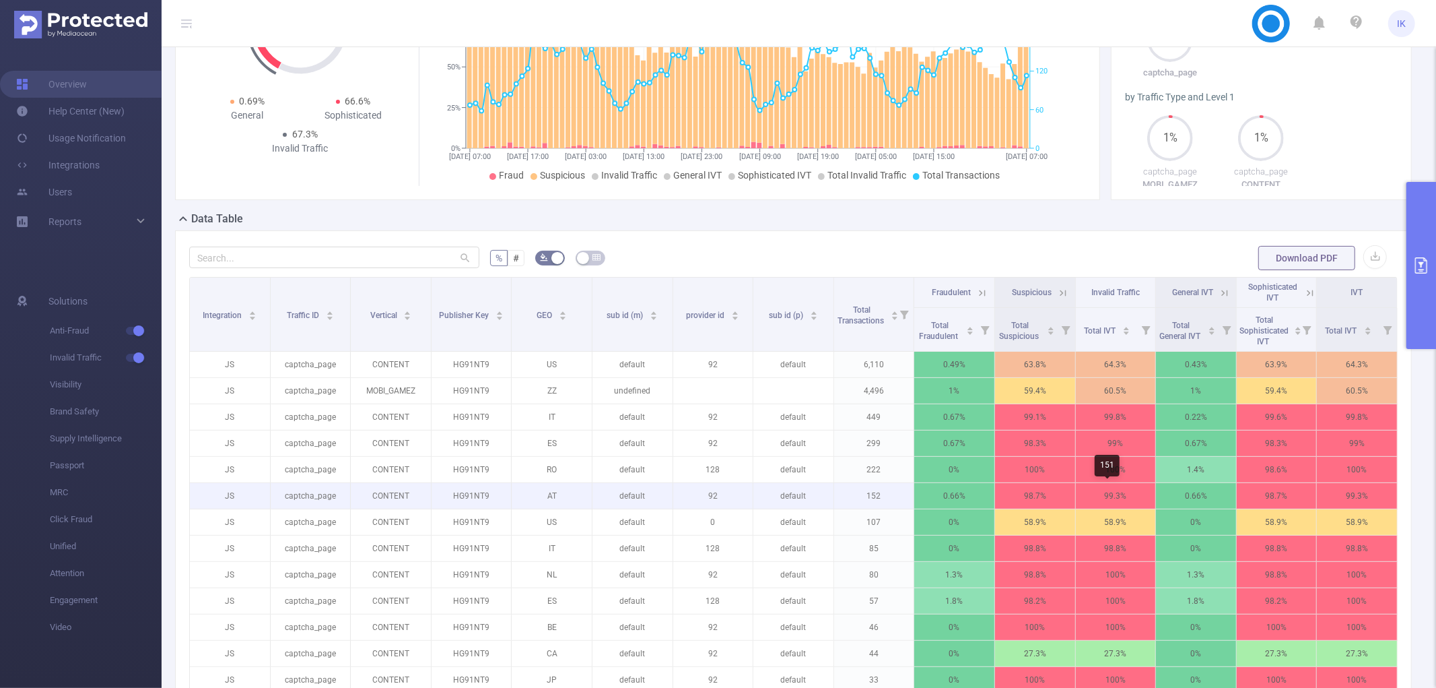
scroll to position [75, 0]
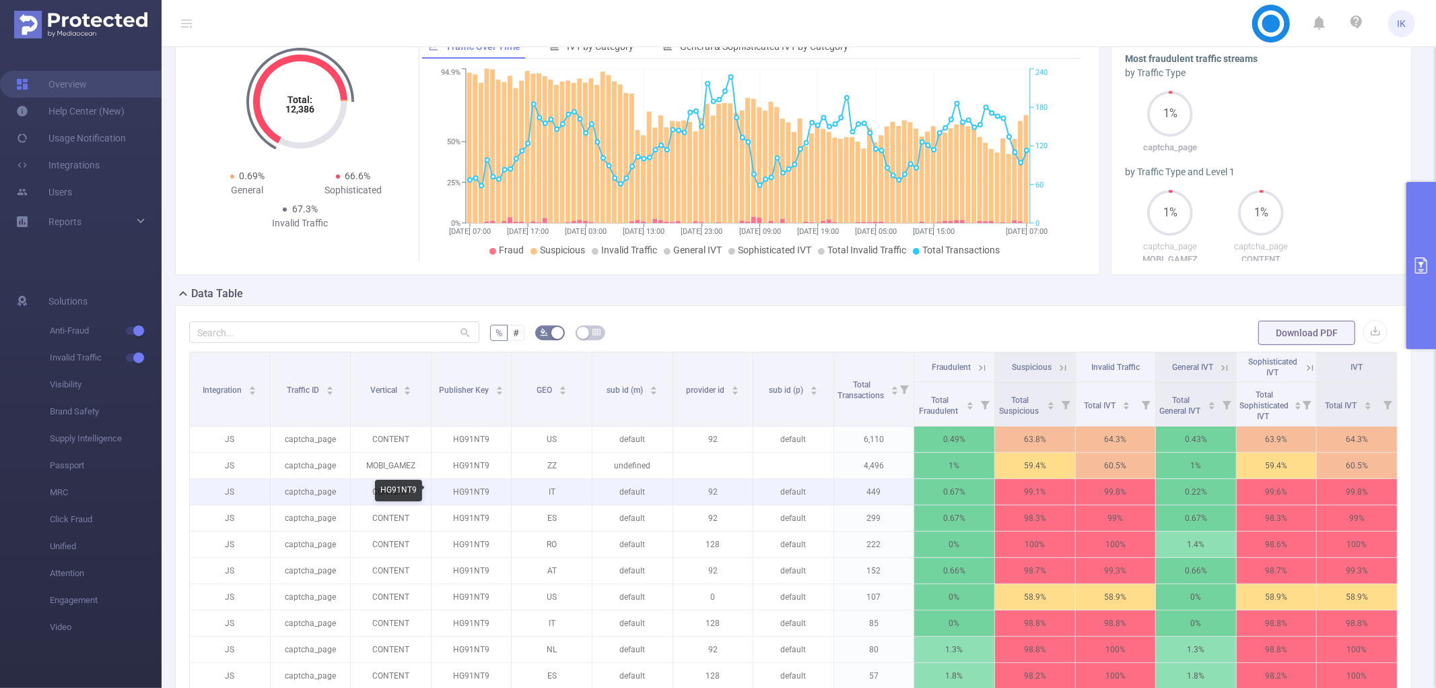
click at [468, 496] on p "HG91NT9" at bounding box center [472, 492] width 80 height 26
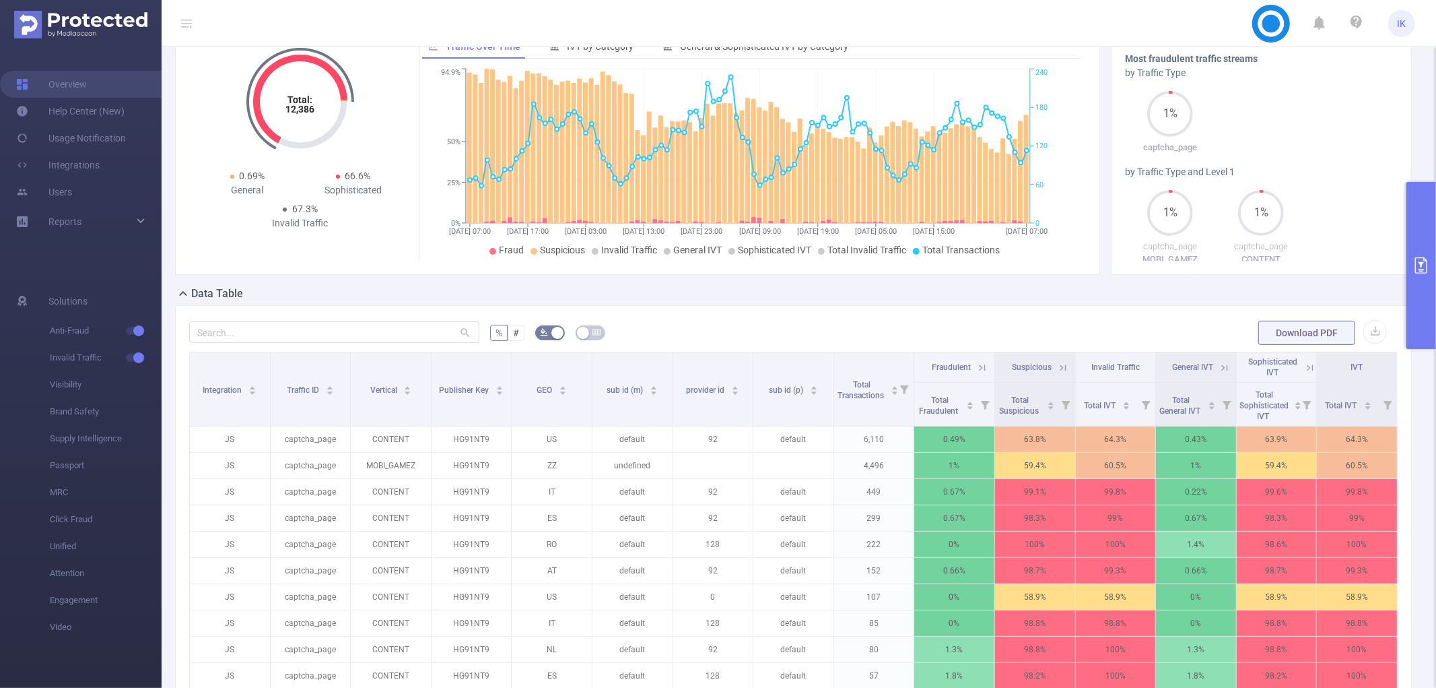
click at [1061, 368] on icon at bounding box center [1064, 367] width 6 height 6
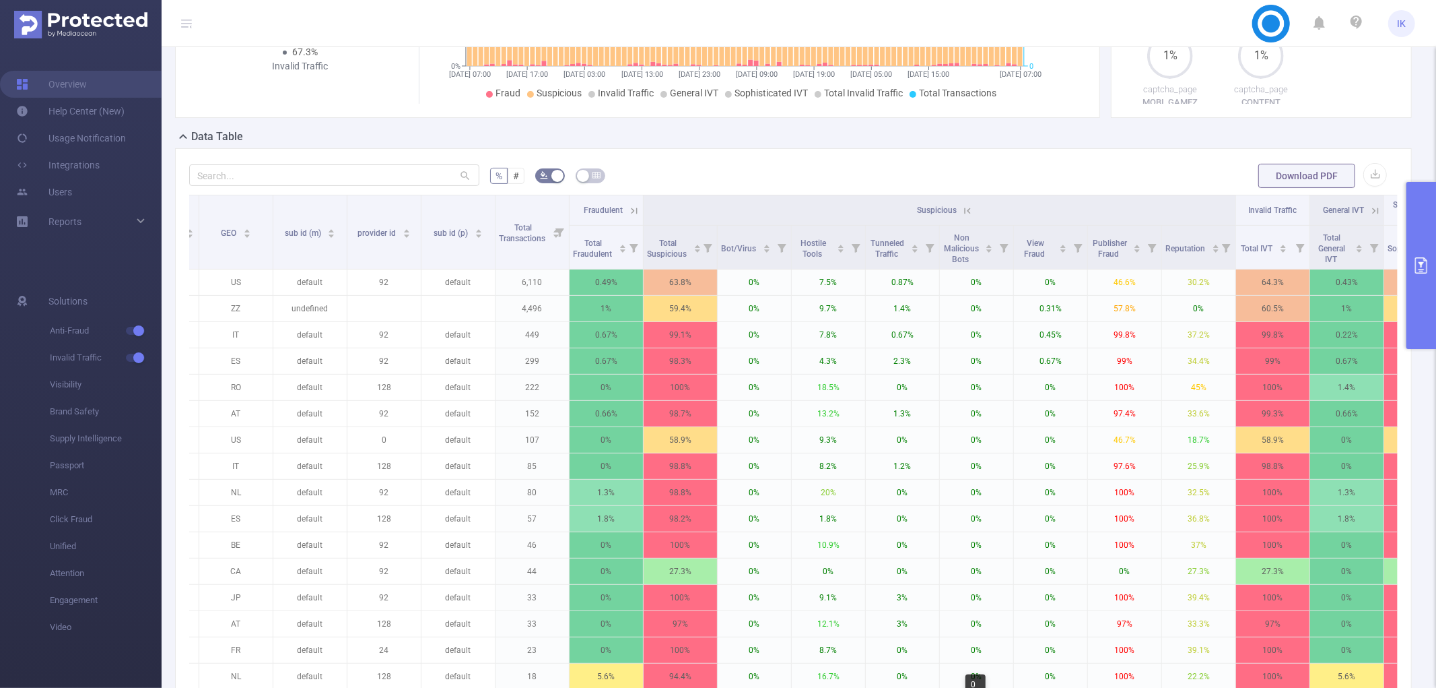
scroll to position [34, 0]
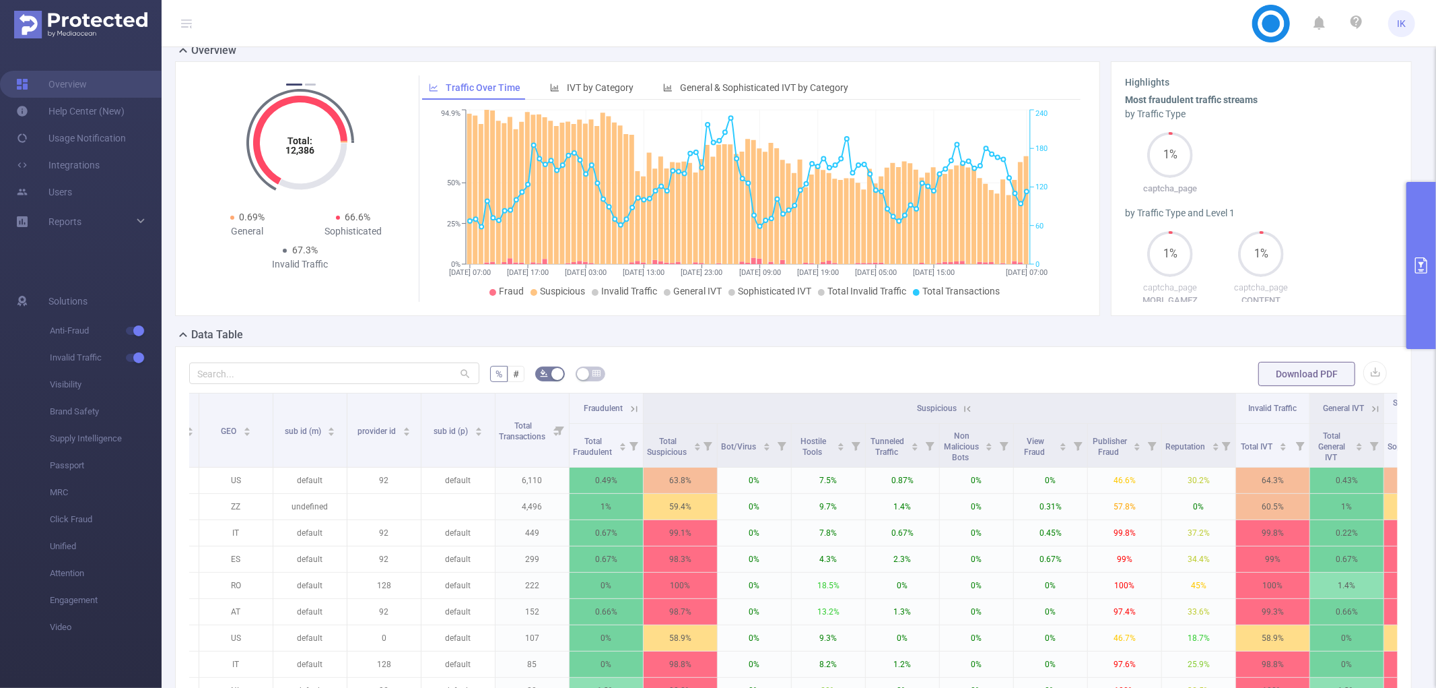
click at [972, 409] on icon at bounding box center [968, 409] width 12 height 12
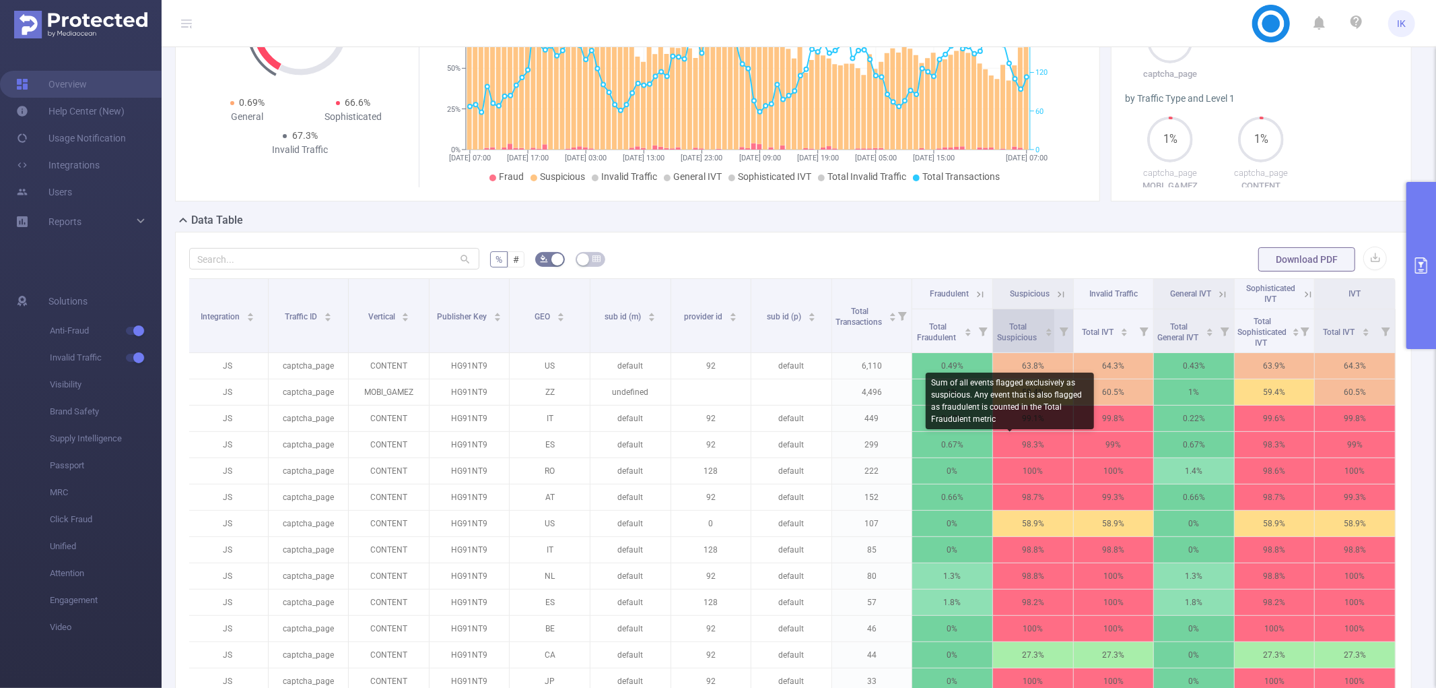
scroll to position [258, 0]
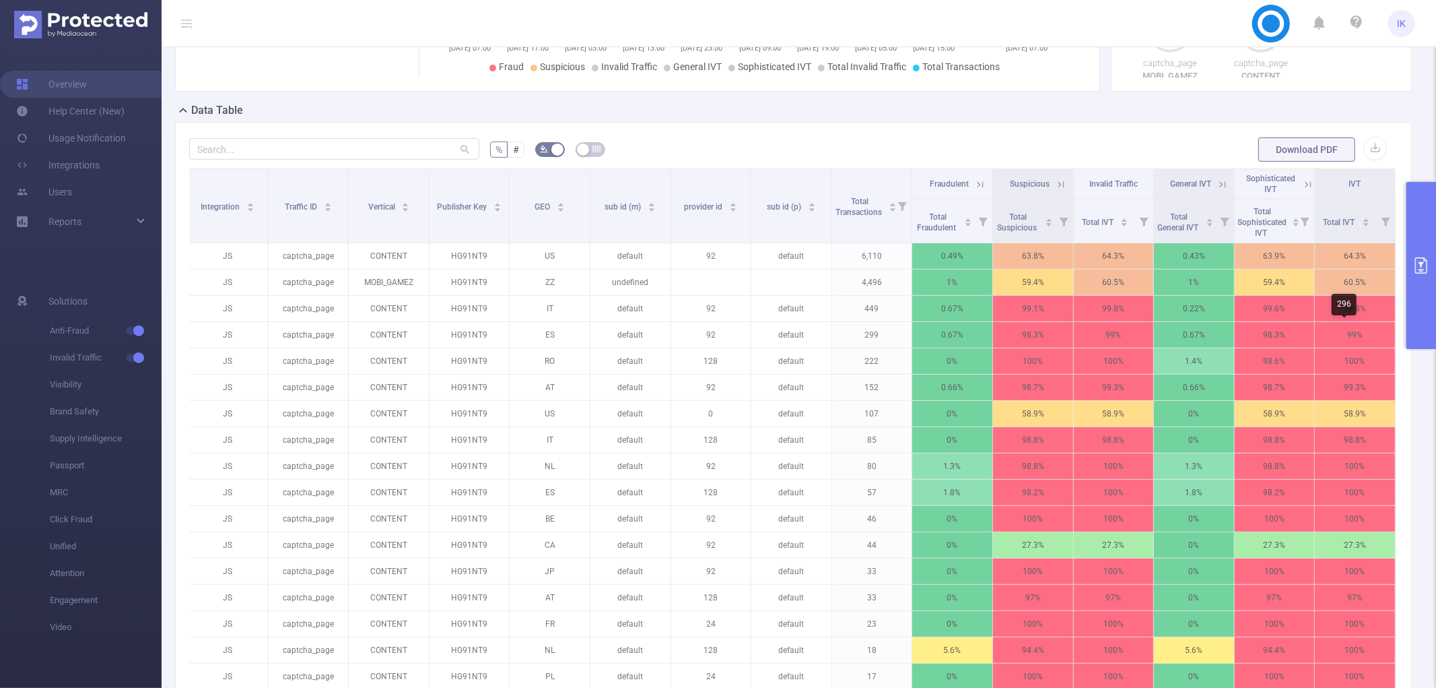
click at [1414, 299] on button "primary" at bounding box center [1422, 265] width 30 height 167
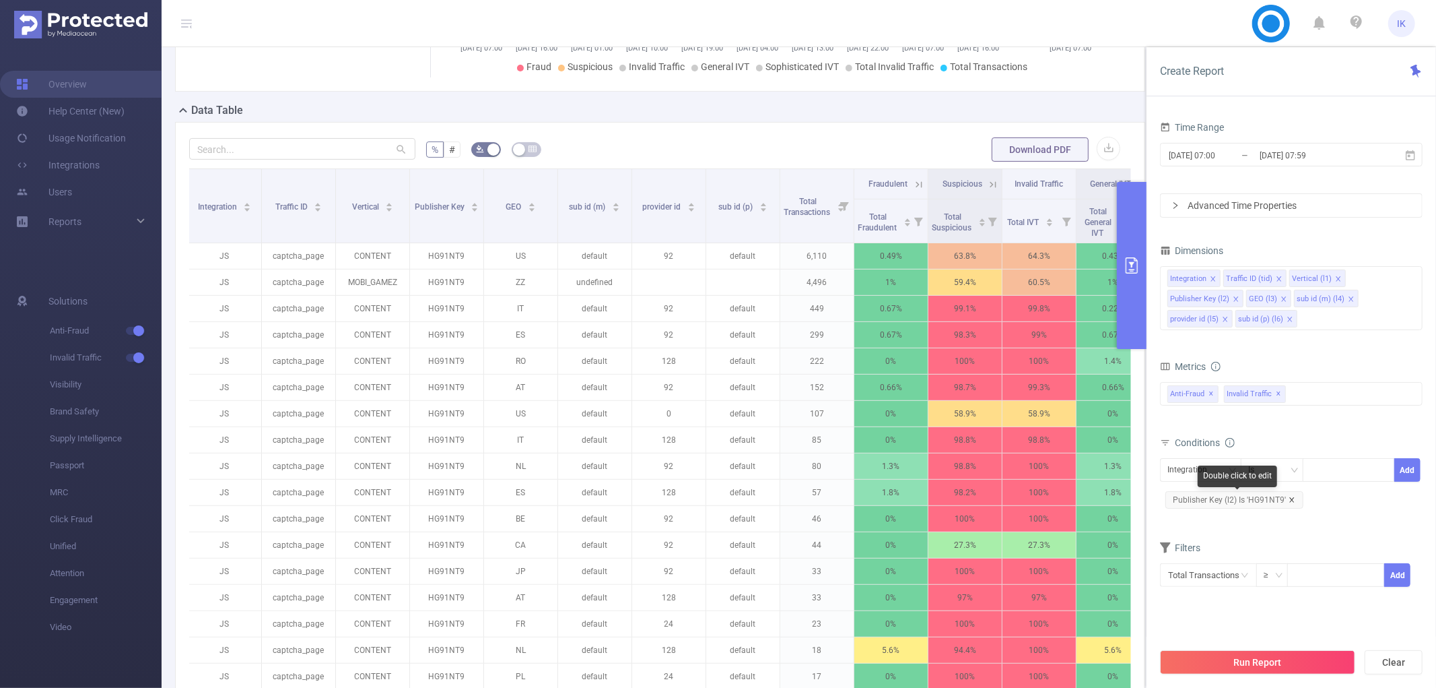
click at [1294, 498] on icon "icon: close" at bounding box center [1292, 499] width 7 height 7
click at [1213, 476] on div "Integration" at bounding box center [1192, 470] width 49 height 22
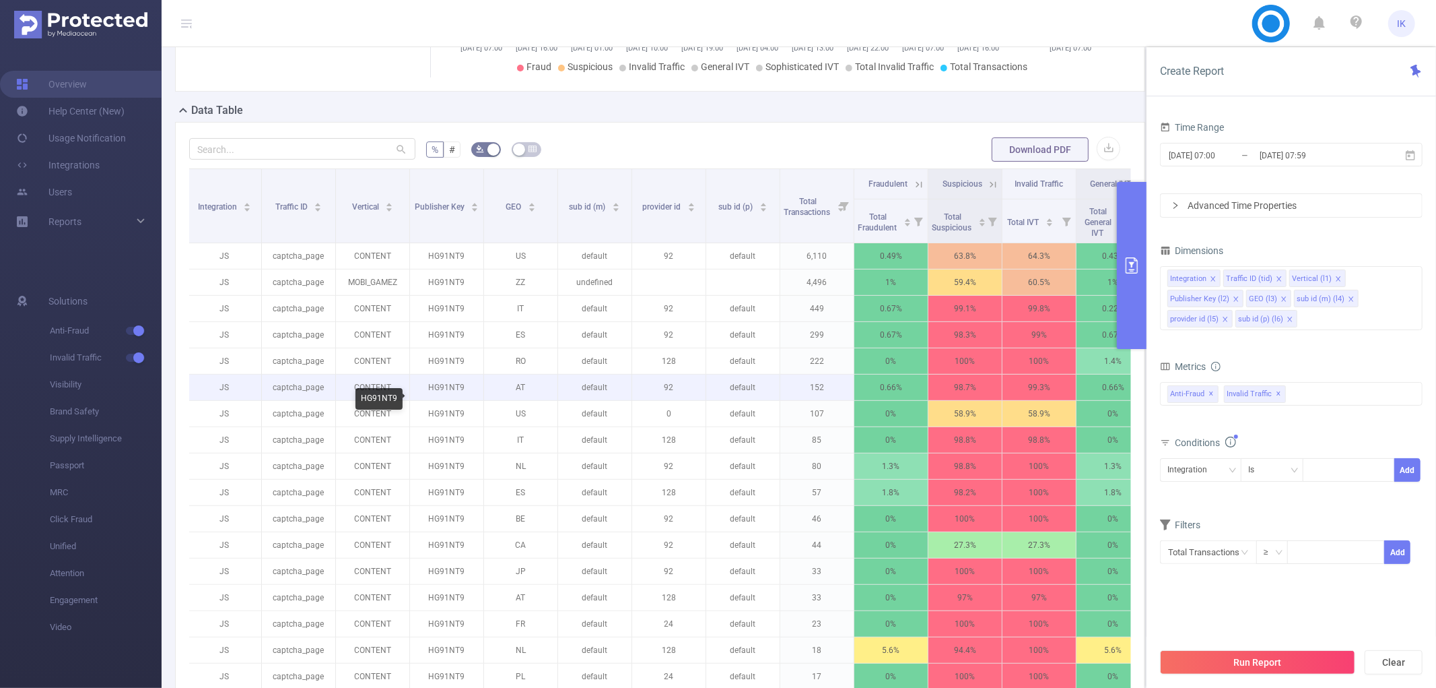
click at [451, 400] on p "HG91NT9" at bounding box center [446, 387] width 73 height 26
copy p "HG91NT9"
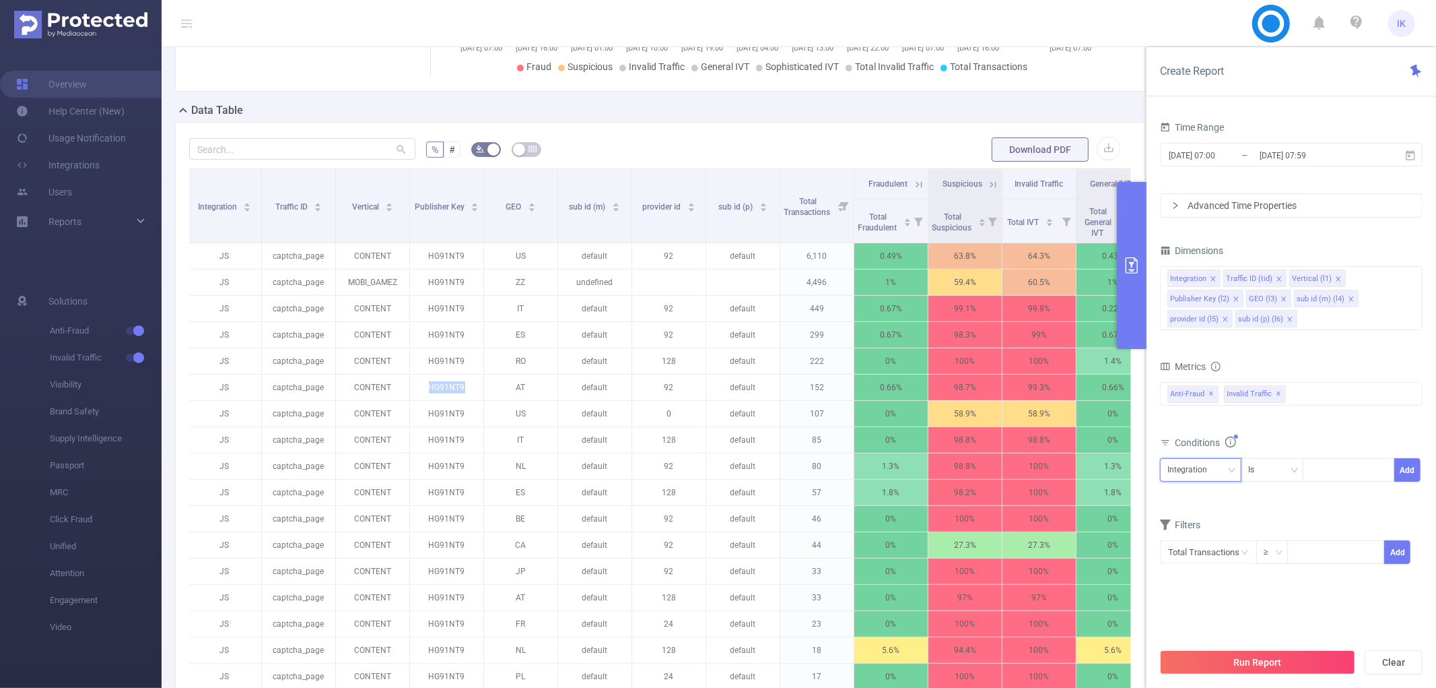
click at [1227, 465] on div "Integration" at bounding box center [1201, 470] width 67 height 22
click at [1221, 568] on li "Publisher Key (l2)" at bounding box center [1204, 563] width 89 height 22
click at [1331, 476] on div at bounding box center [1348, 470] width 77 height 22
paste input "HG276NT6"
type input "HG276NT6"
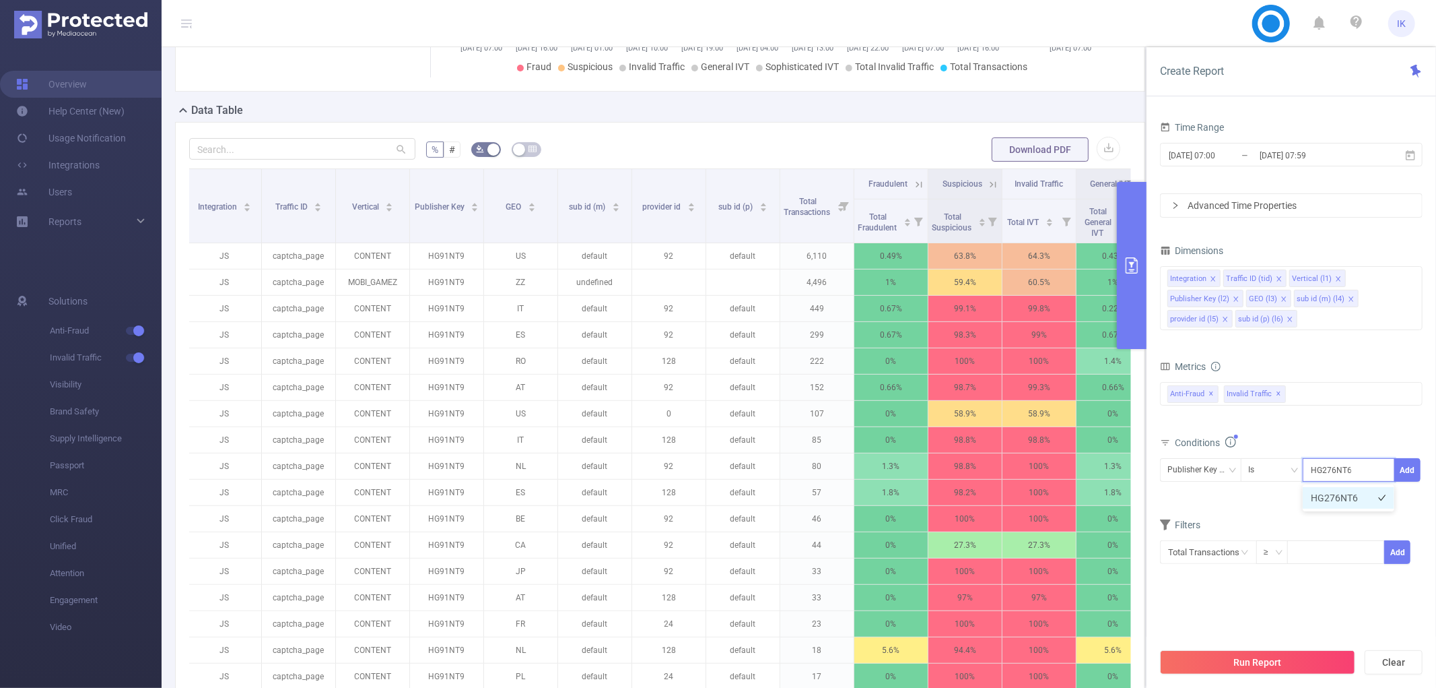
click at [1339, 500] on li "HG276NT6" at bounding box center [1349, 498] width 92 height 22
click at [1414, 475] on button "Add" at bounding box center [1408, 470] width 26 height 24
click at [1306, 673] on button "Run Report" at bounding box center [1257, 662] width 195 height 24
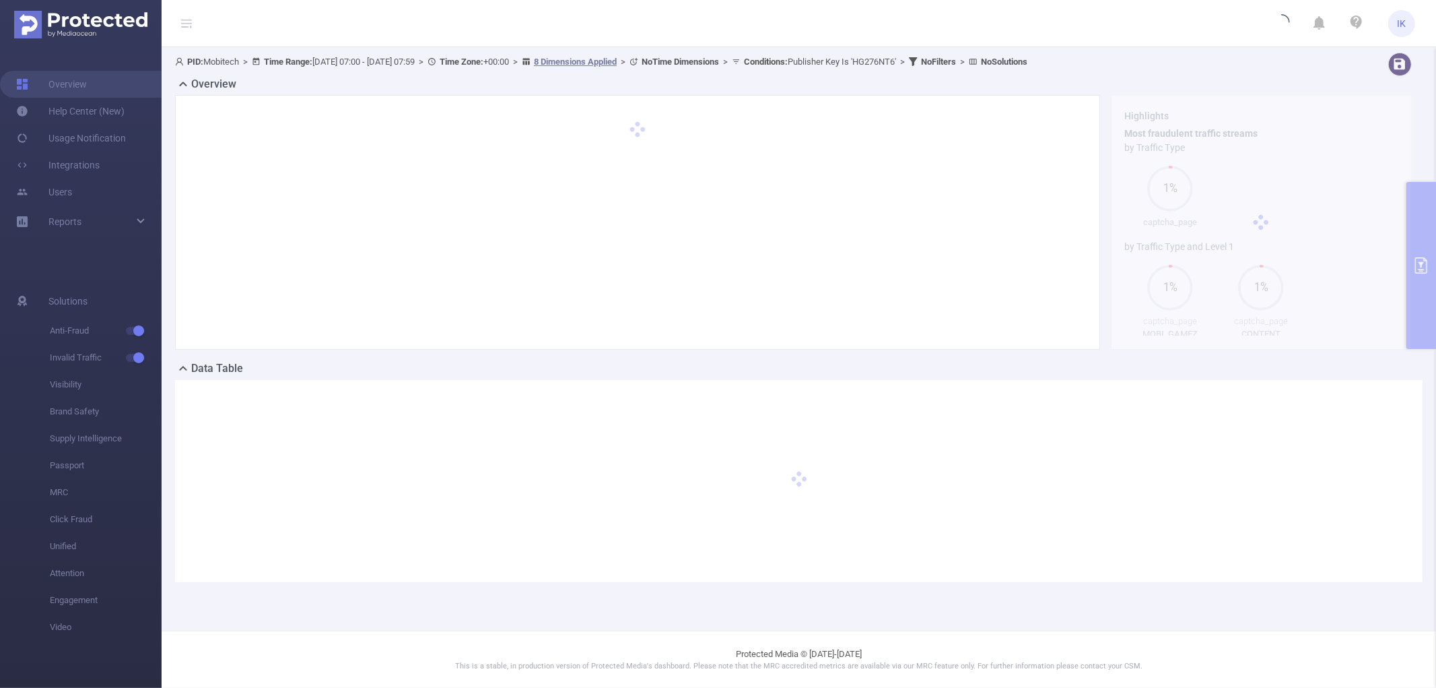
scroll to position [0, 0]
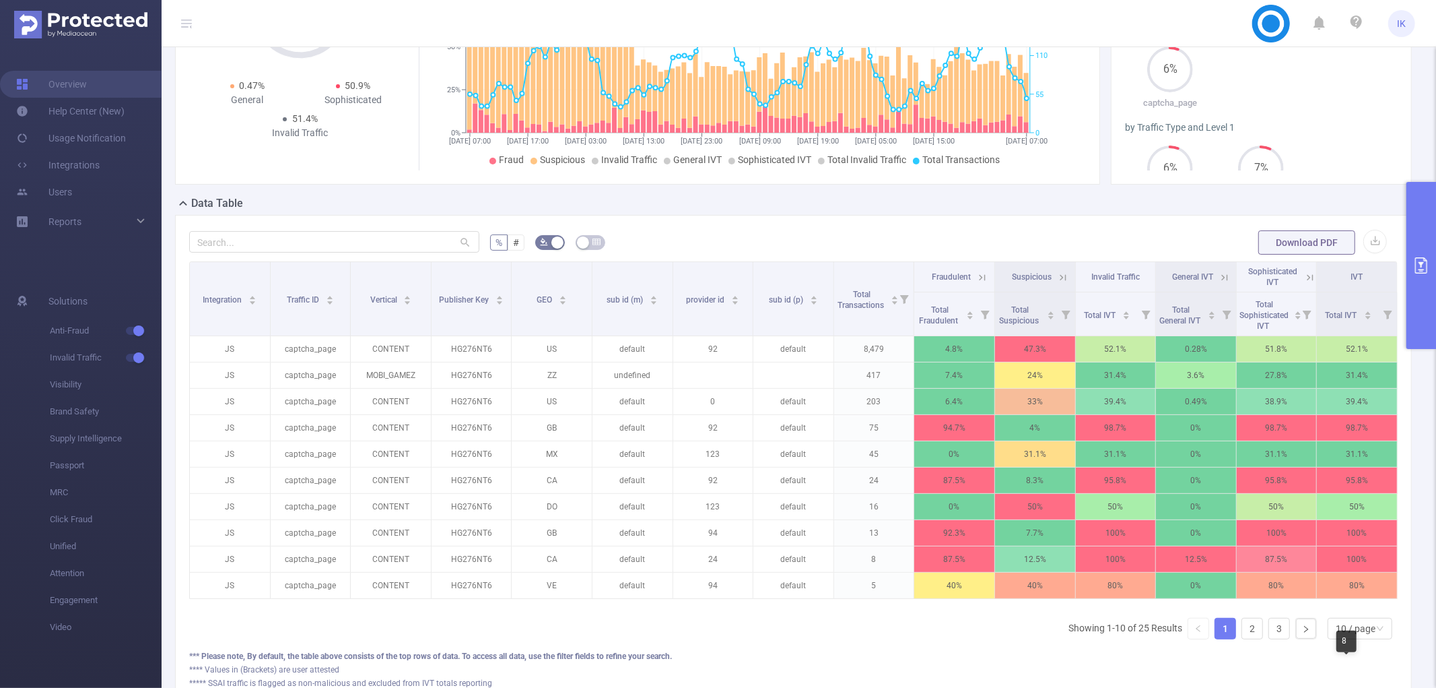
scroll to position [279, 0]
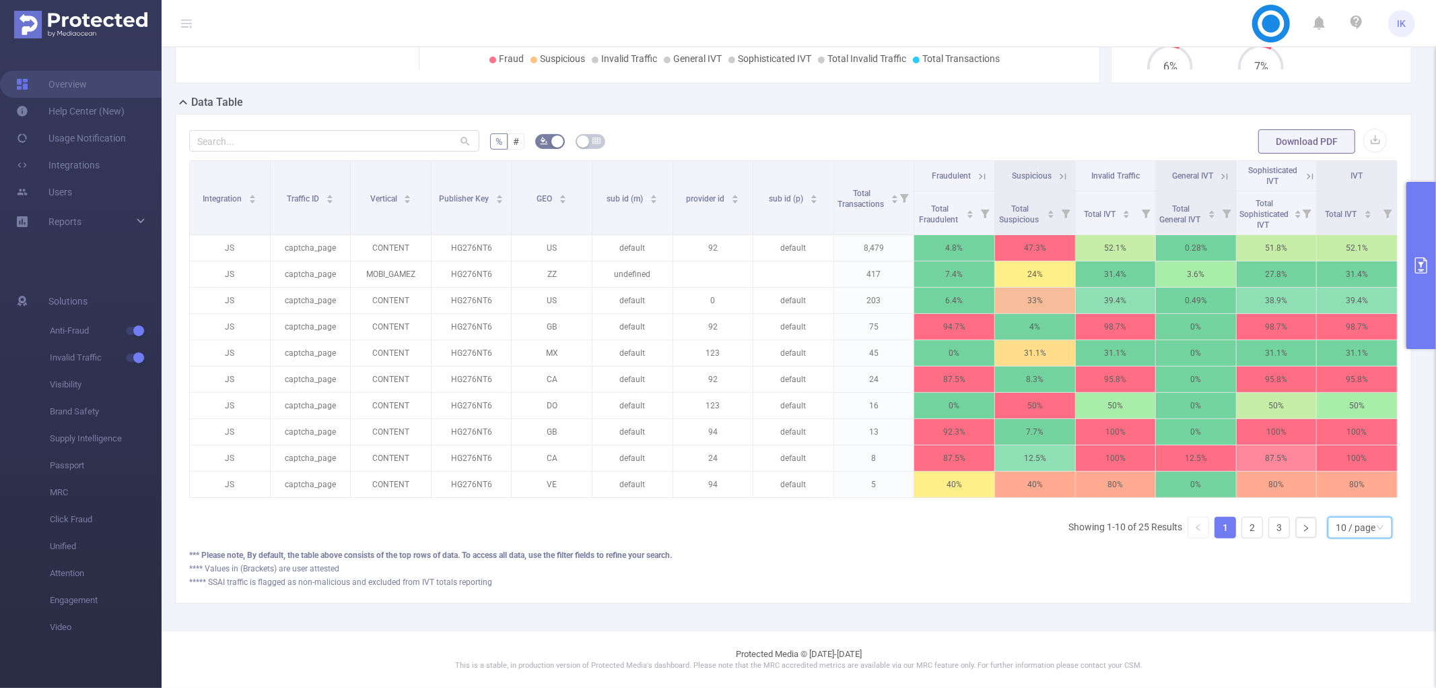
click at [1347, 531] on div "10 / page" at bounding box center [1356, 527] width 40 height 20
click at [1356, 505] on li "50 / page" at bounding box center [1349, 516] width 65 height 22
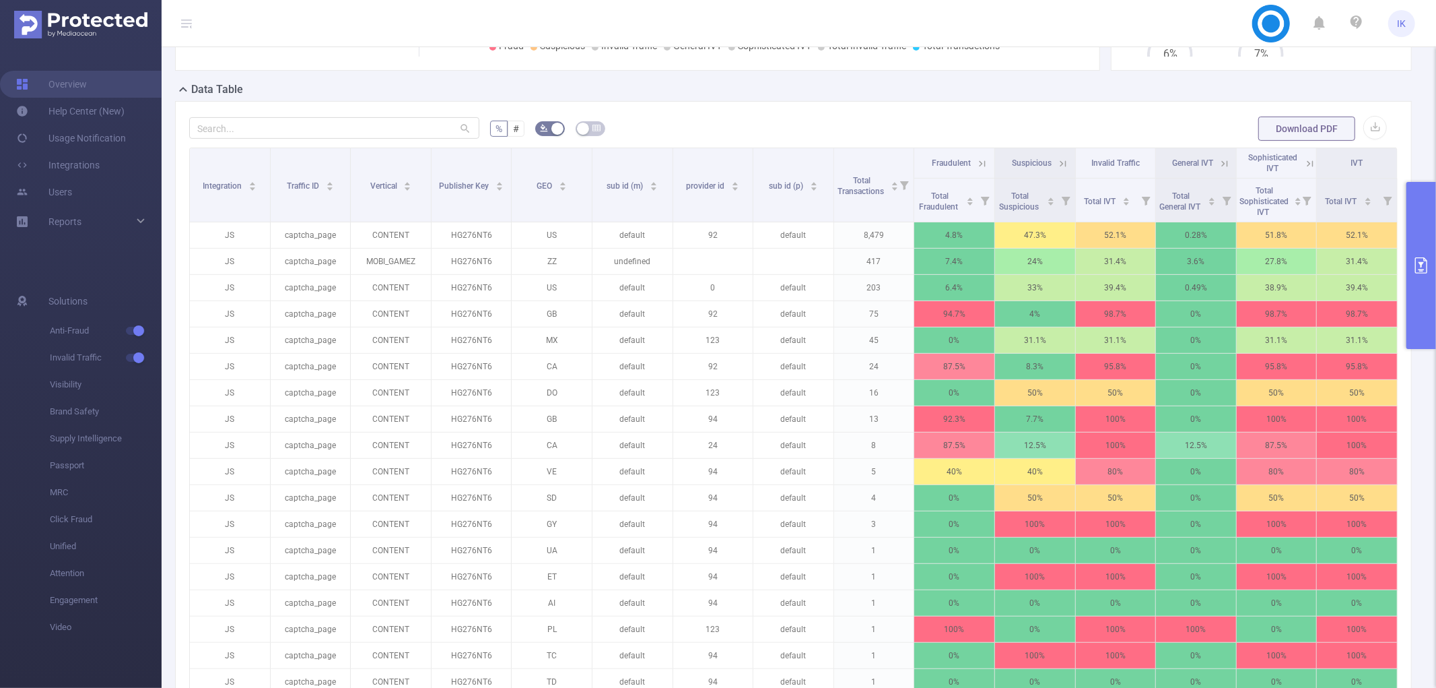
click at [1431, 274] on button "primary" at bounding box center [1422, 265] width 30 height 167
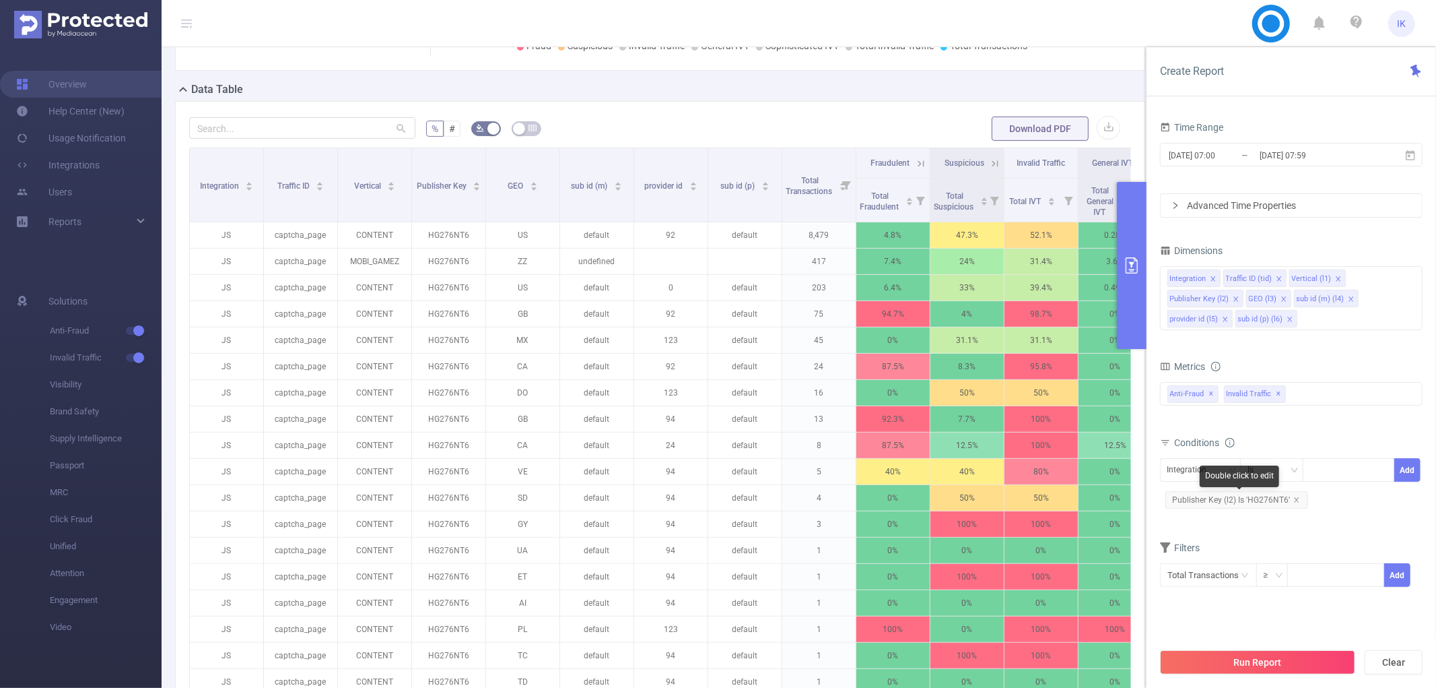
click at [1296, 494] on span "Publisher Key (l2) Is 'HG276NT6'" at bounding box center [1237, 500] width 143 height 18
drag, startPoint x: 1296, startPoint y: 496, endPoint x: 1275, endPoint y: 498, distance: 21.6
click at [1296, 497] on icon "icon: close" at bounding box center [1297, 499] width 7 height 7
click at [1207, 461] on div "Integration" at bounding box center [1192, 470] width 49 height 22
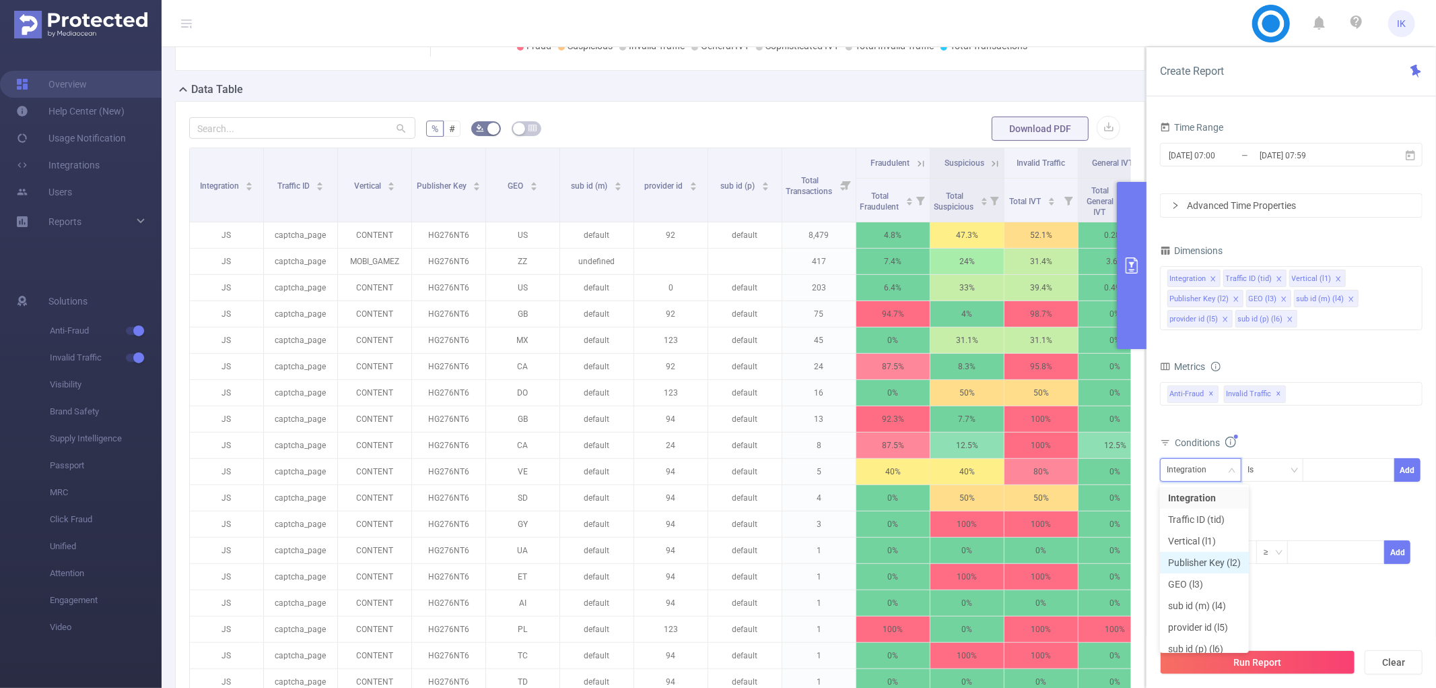
click at [1222, 553] on li "Publisher Key (l2)" at bounding box center [1204, 563] width 89 height 22
click at [1339, 474] on div at bounding box center [1348, 470] width 77 height 22
paste input "AC070724GM"
type input "AC070724GM"
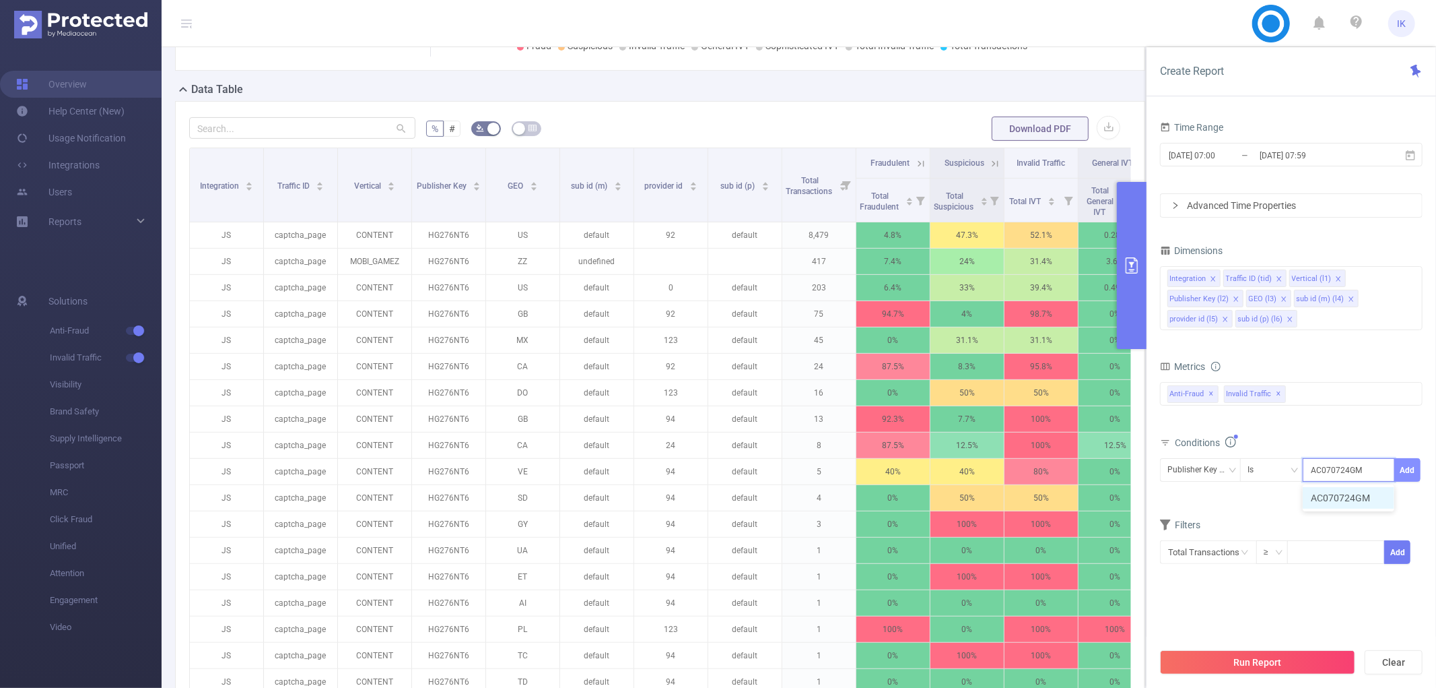
drag, startPoint x: 1340, startPoint y: 495, endPoint x: 1418, endPoint y: 476, distance: 80.4
click at [1340, 496] on li "AC070724GM" at bounding box center [1349, 498] width 92 height 22
click at [1418, 472] on button "Add" at bounding box center [1408, 470] width 26 height 24
click at [1280, 652] on button "Run Report" at bounding box center [1257, 662] width 195 height 24
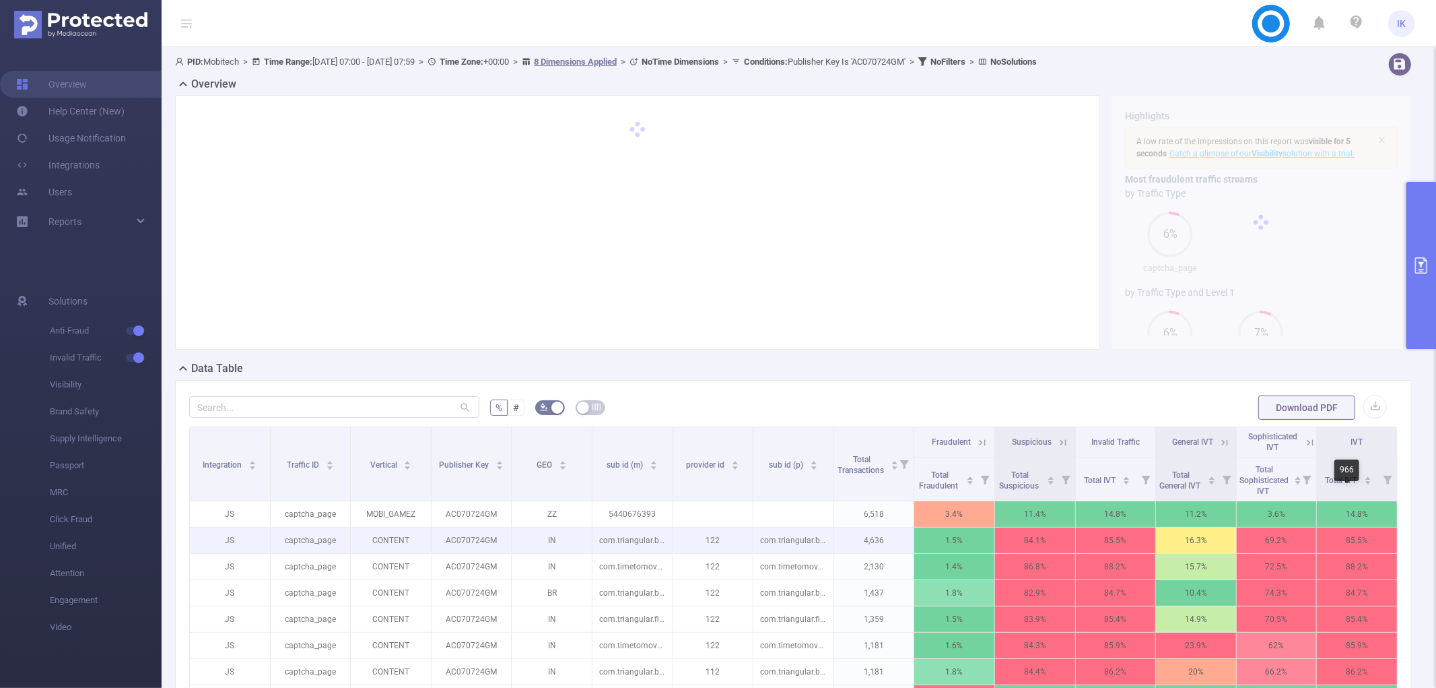
scroll to position [278, 0]
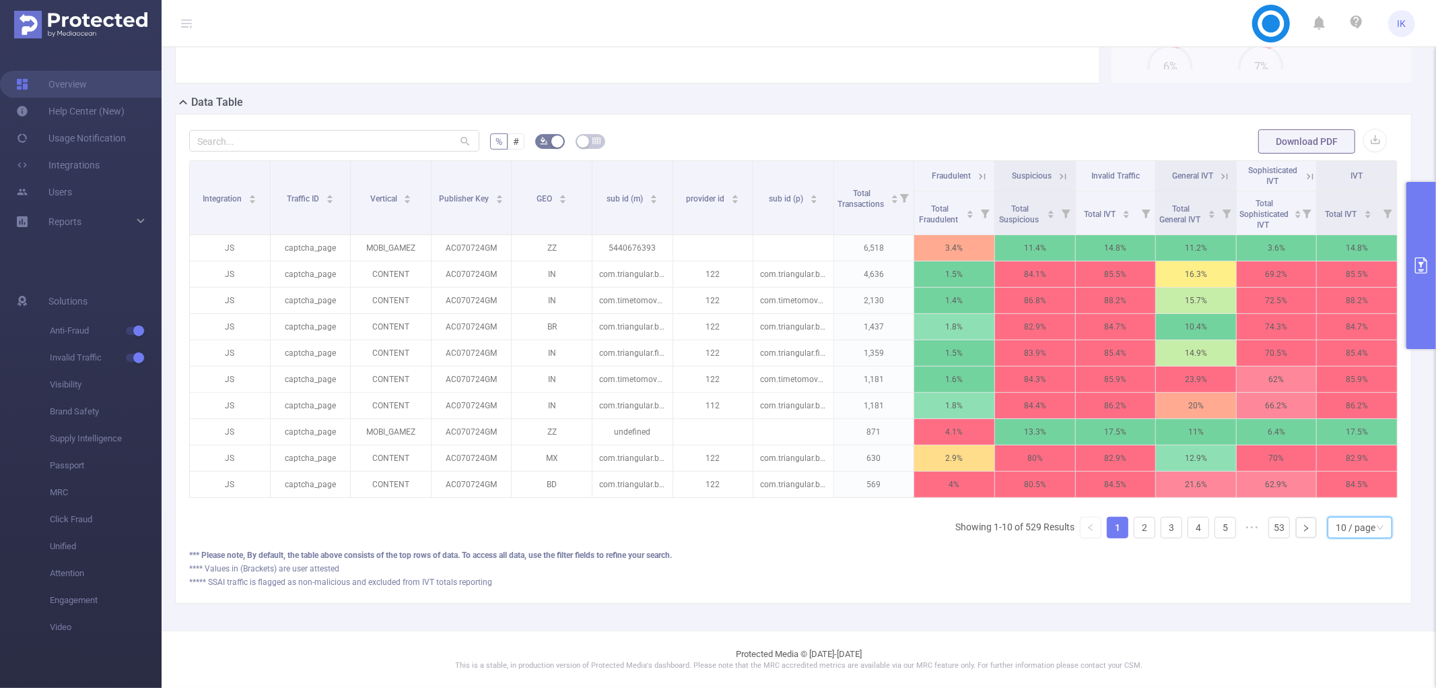
click at [1362, 529] on div "10 / page" at bounding box center [1356, 527] width 40 height 20
click at [1364, 505] on li "50 / page" at bounding box center [1349, 516] width 65 height 22
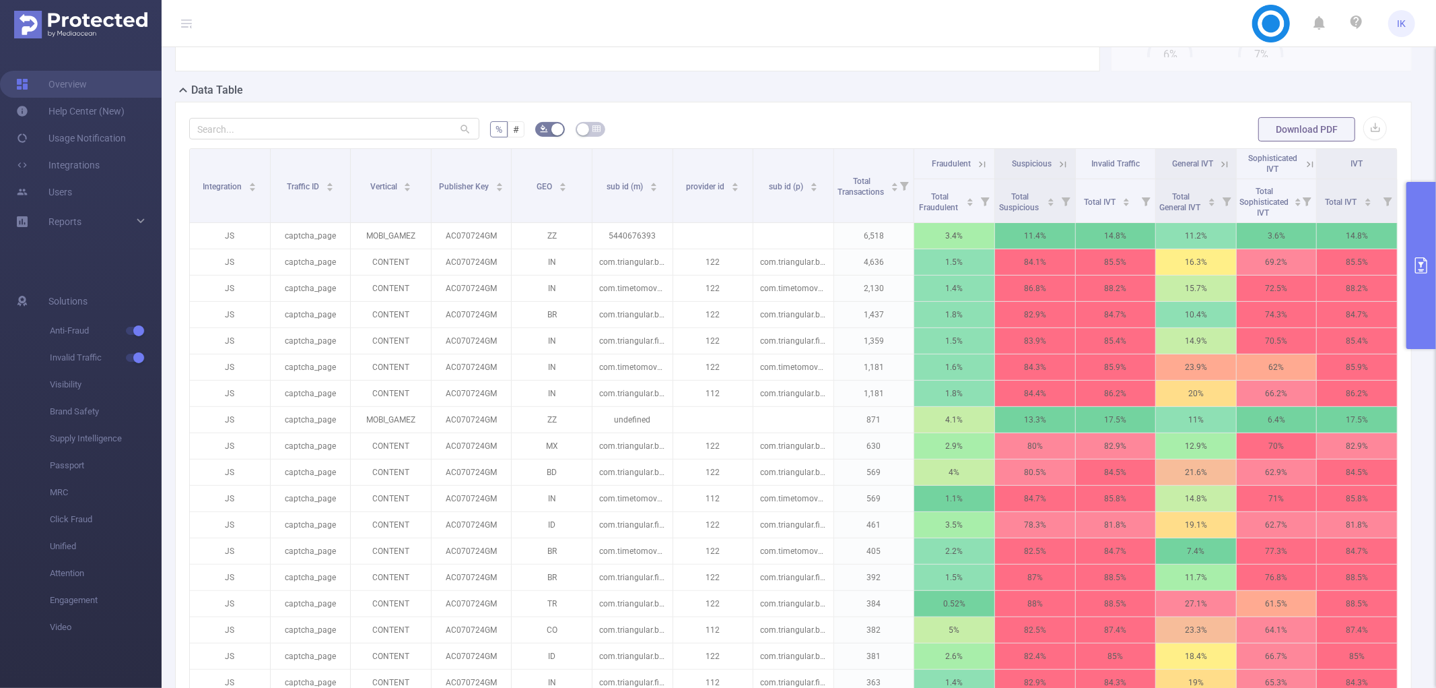
click at [1057, 162] on icon at bounding box center [1063, 164] width 12 height 12
